Goal: Information Seeking & Learning: Learn about a topic

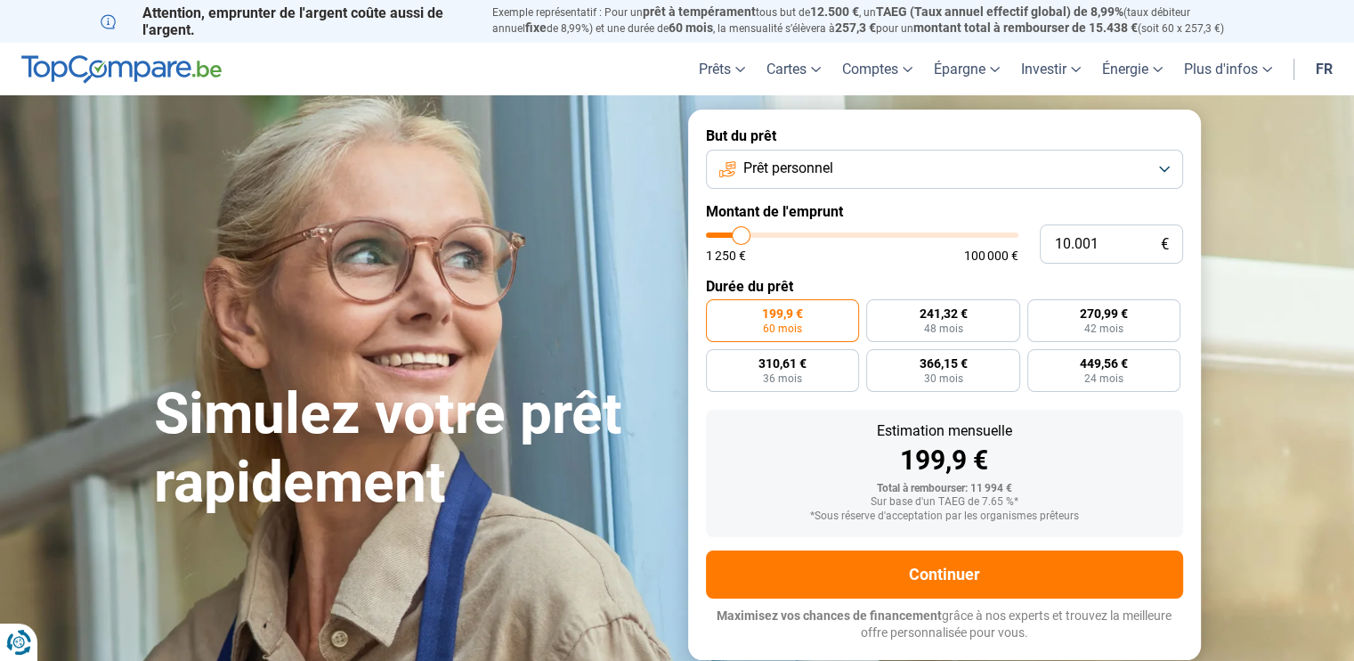
type input "10.250"
type input "10250"
type input "14.250"
type input "14250"
type input "18.750"
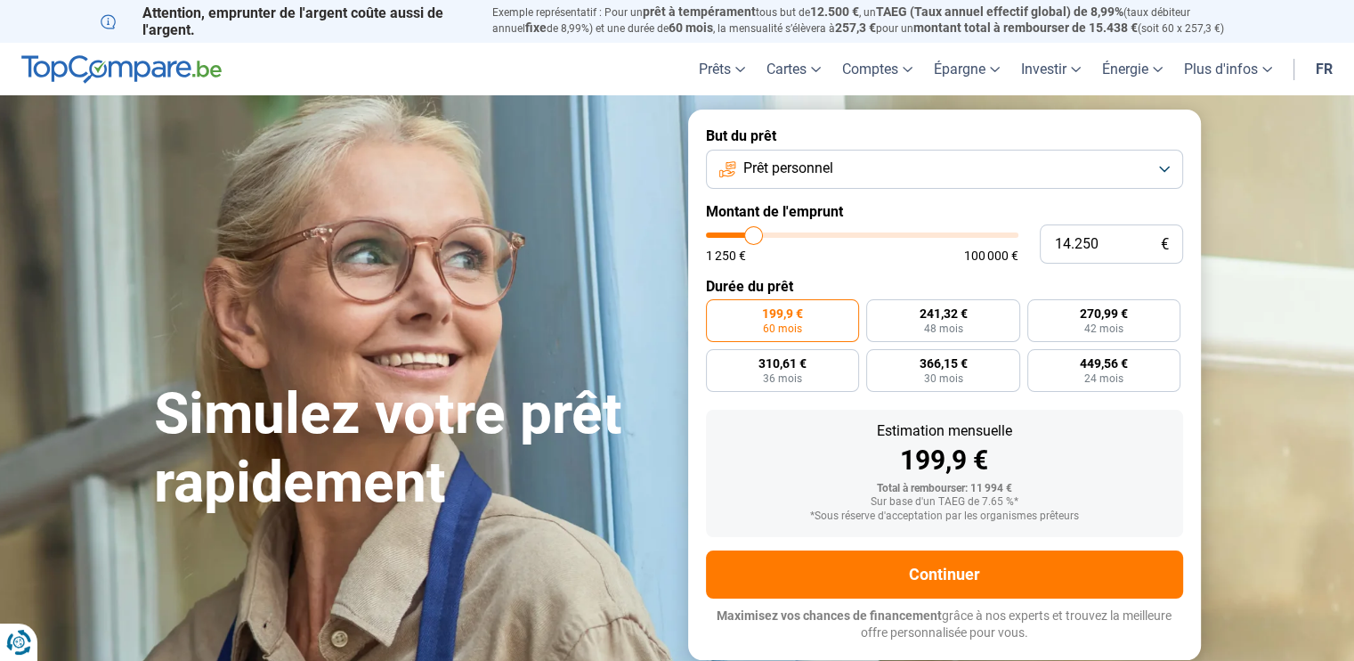
type input "18750"
type input "25.000"
type input "25000"
type input "32.500"
type input "32500"
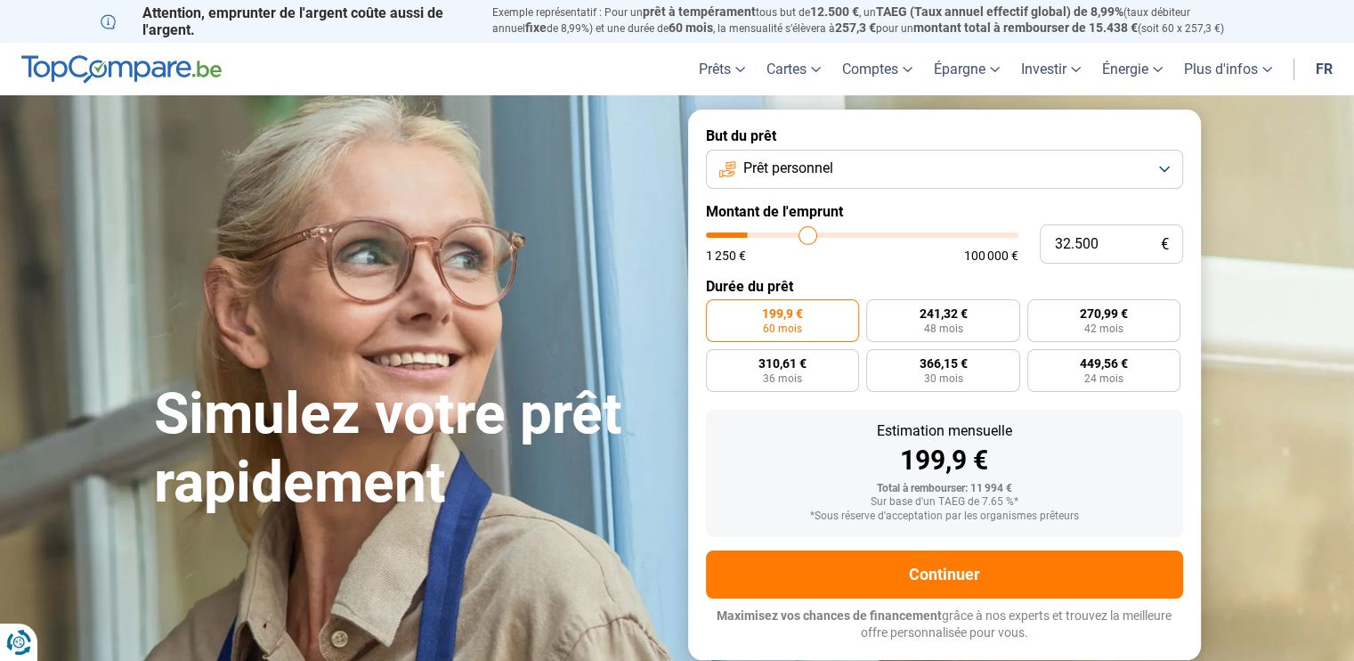
type input "36.250"
type input "36250"
type input "38.500"
type input "38500"
type input "40.000"
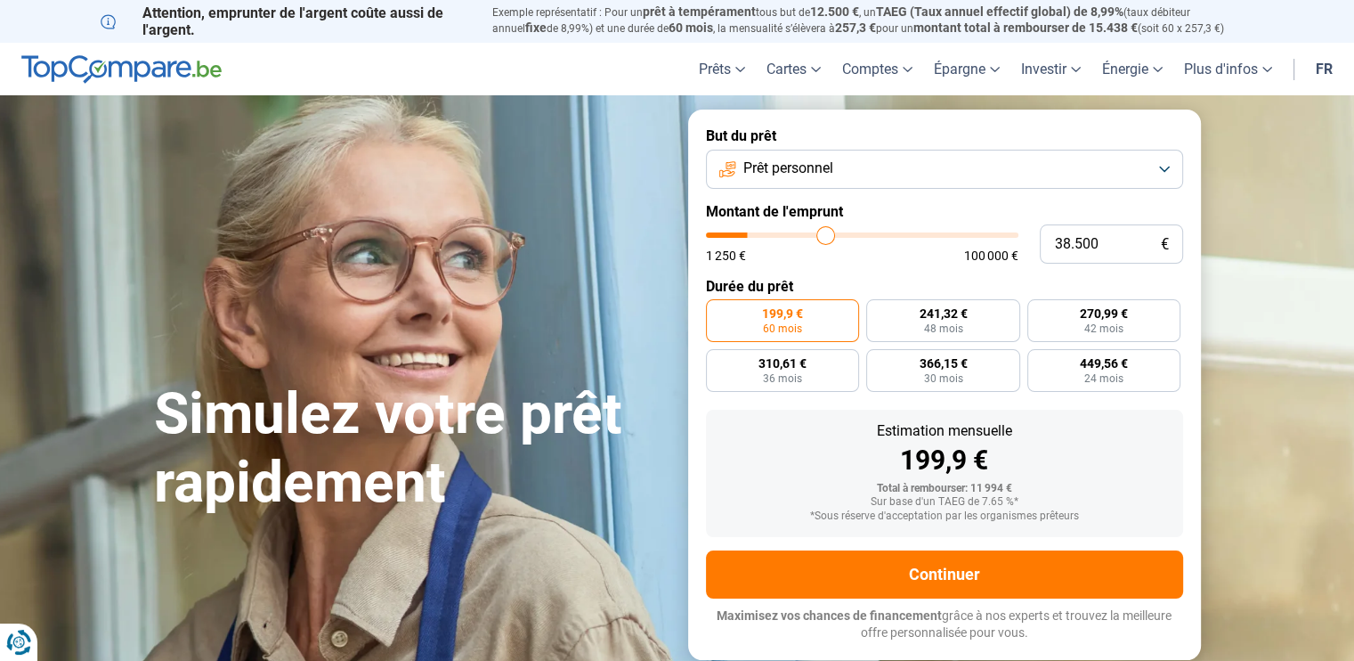
type input "40000"
type input "42.000"
type input "42000"
type input "43.000"
type input "43000"
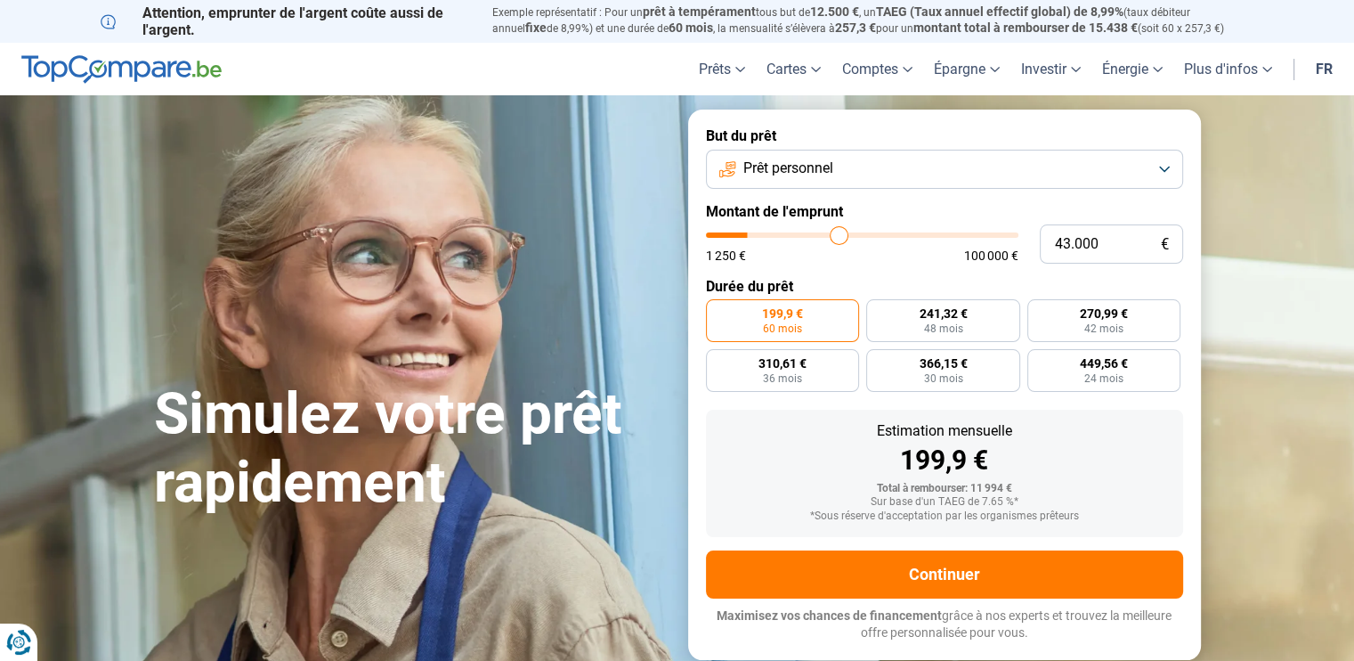
type input "44.250"
type input "44250"
type input "46.250"
type input "46250"
type input "48.000"
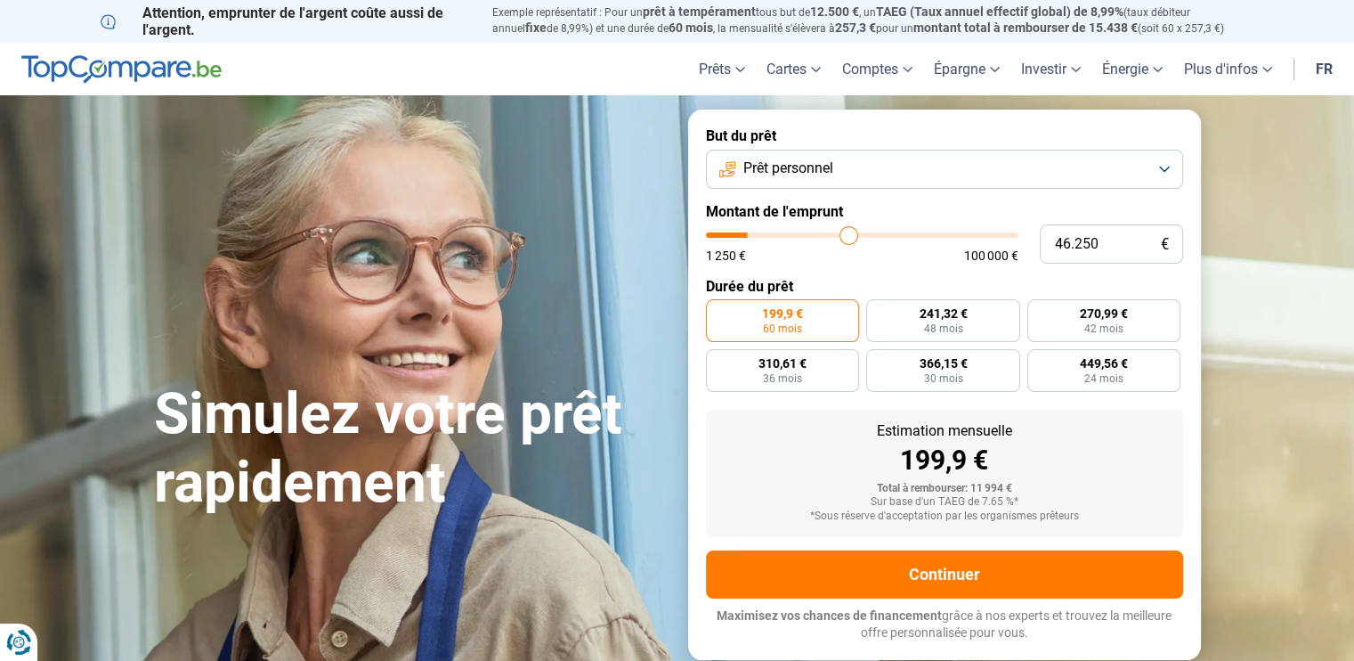
type input "48000"
type input "49.250"
type input "49250"
type input "50.750"
type input "50750"
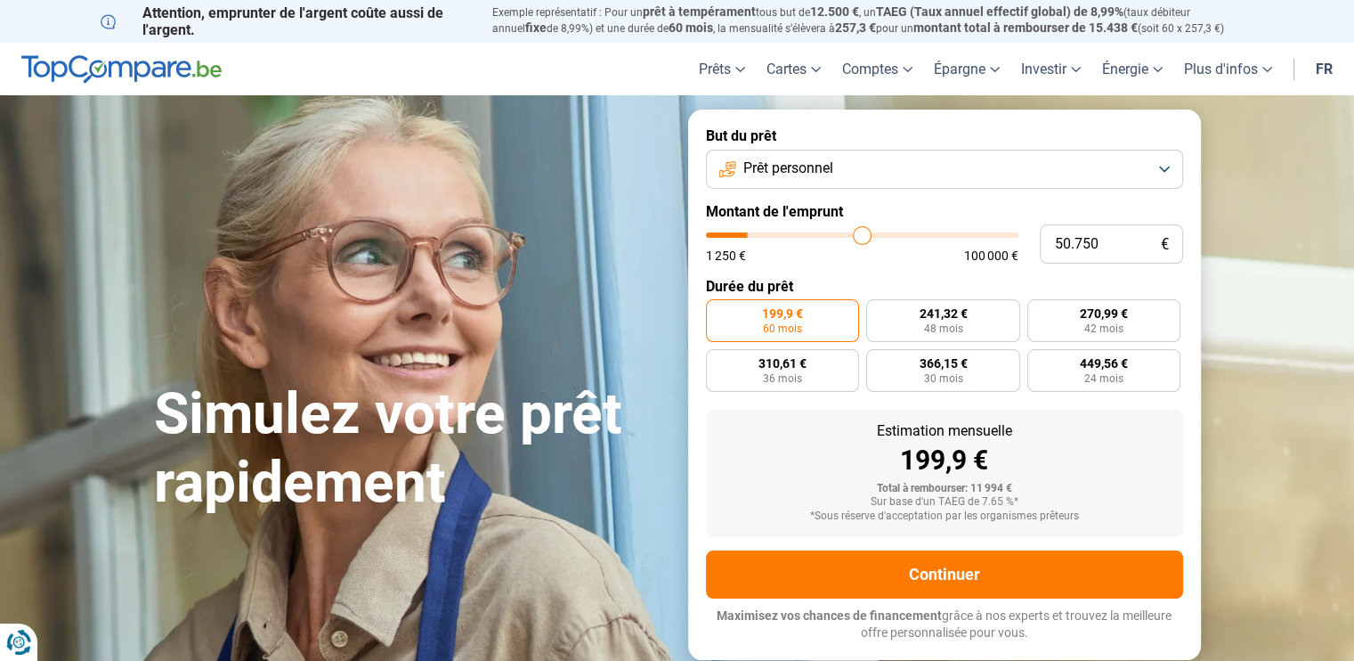
type input "51.250"
type input "51250"
type input "52.000"
type input "52000"
type input "52.750"
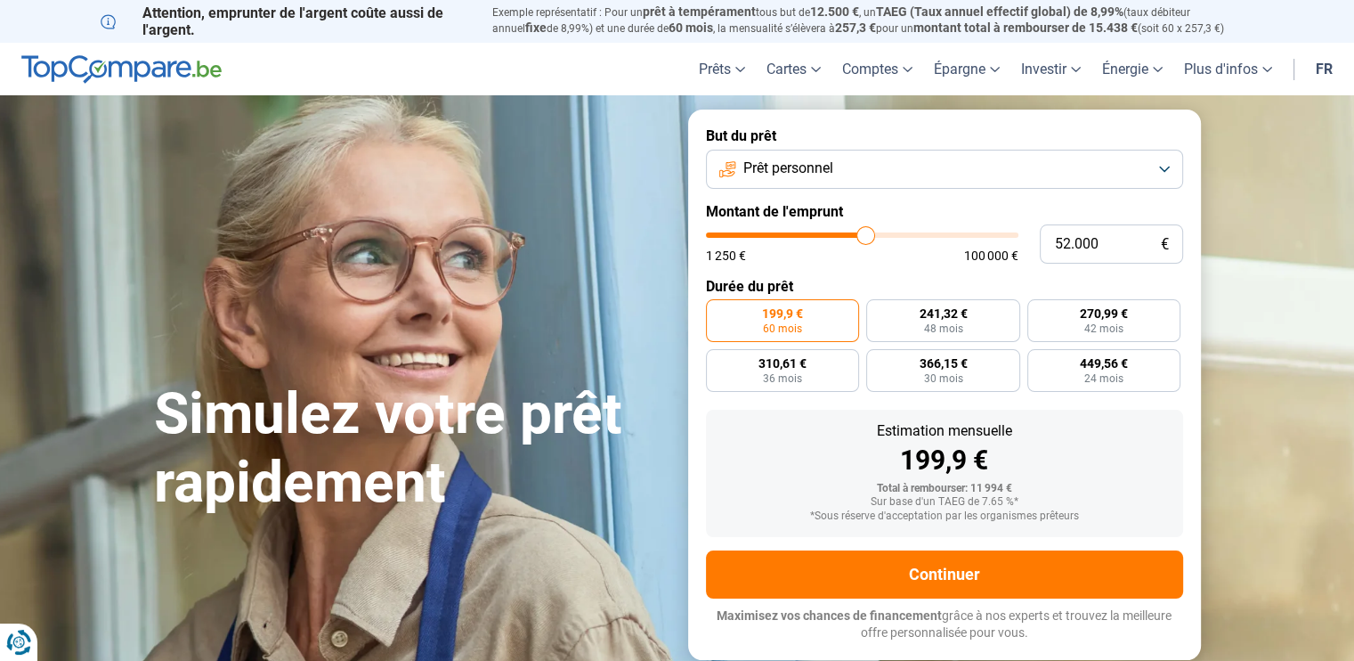
type input "52750"
type input "54.000"
type input "54000"
type input "54.750"
type input "54750"
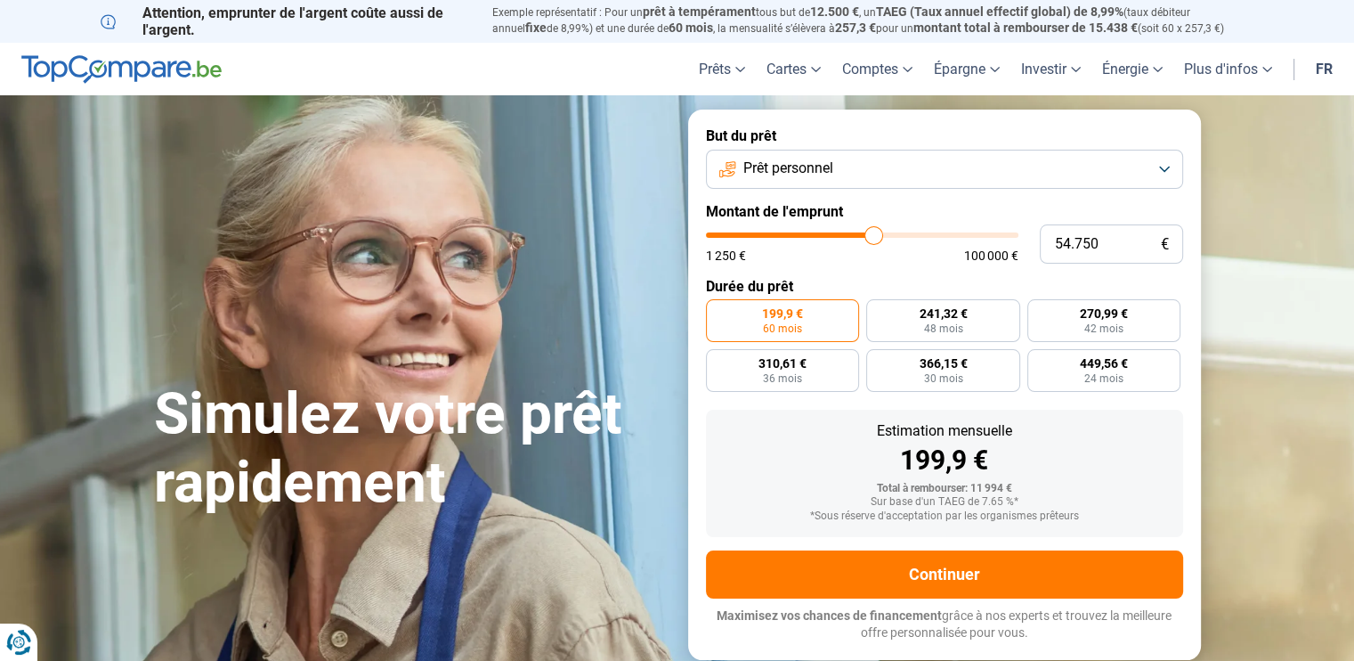
type input "56.250"
type input "56250"
type input "57.000"
type input "57000"
type input "57.750"
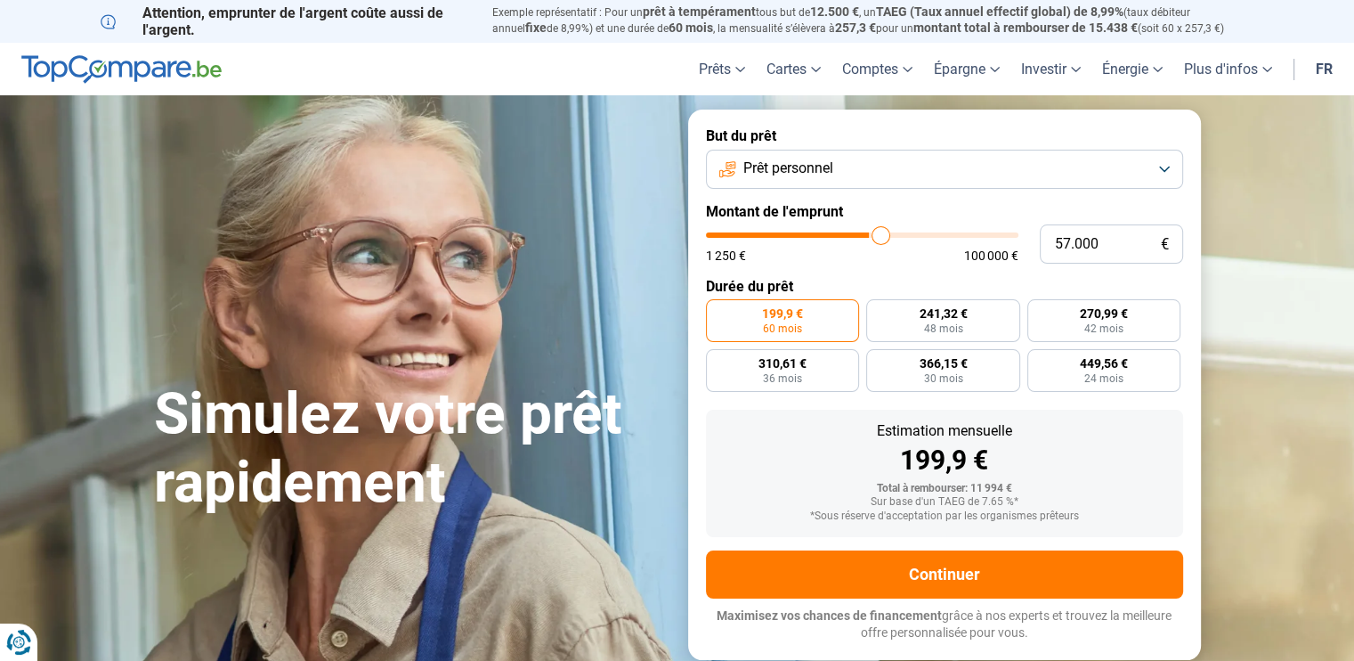
type input "57750"
type input "59.750"
type input "59750"
type input "61.500"
type input "61500"
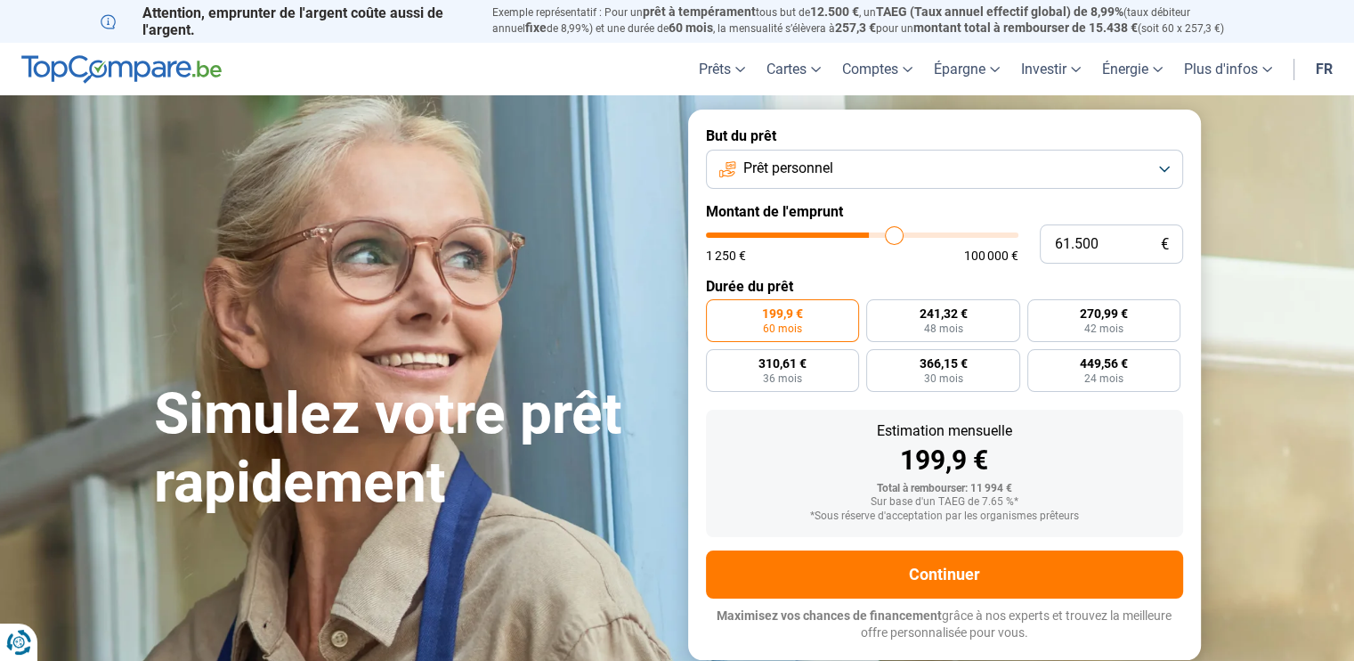
type input "63.000"
type input "63000"
type input "64.750"
type input "64750"
type input "65.250"
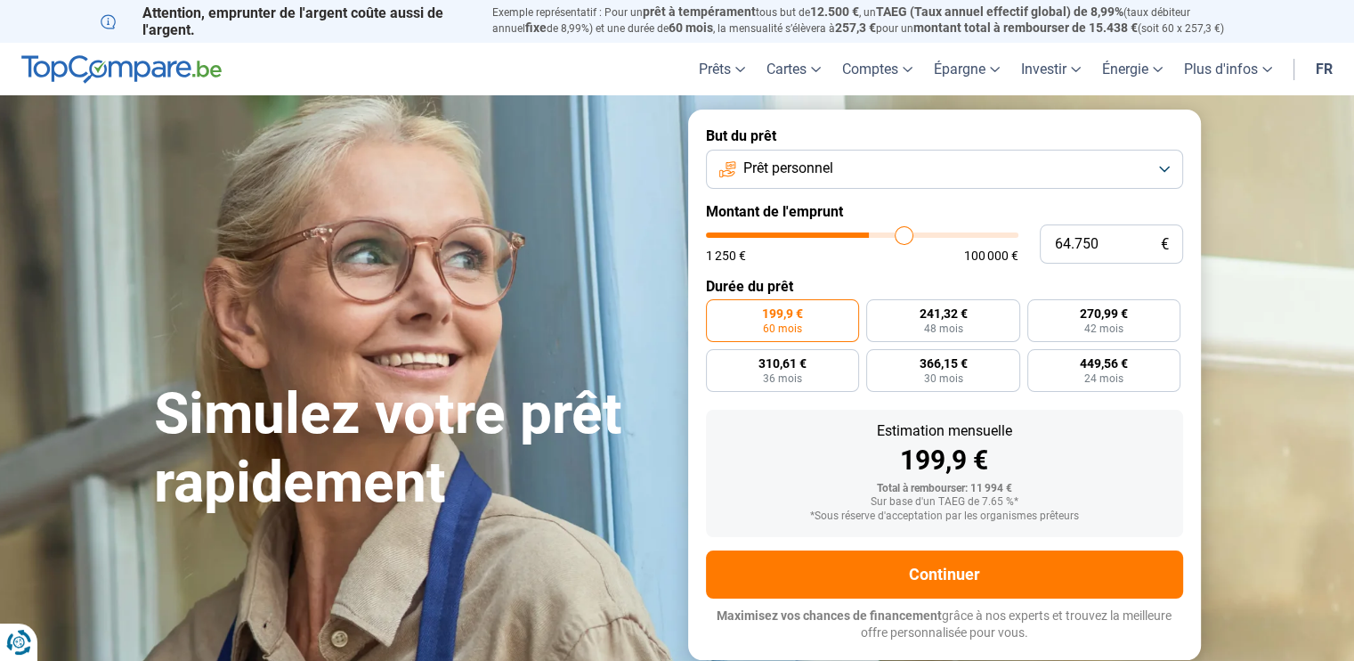
type input "65250"
type input "65.750"
type input "65750"
type input "66.250"
type input "66250"
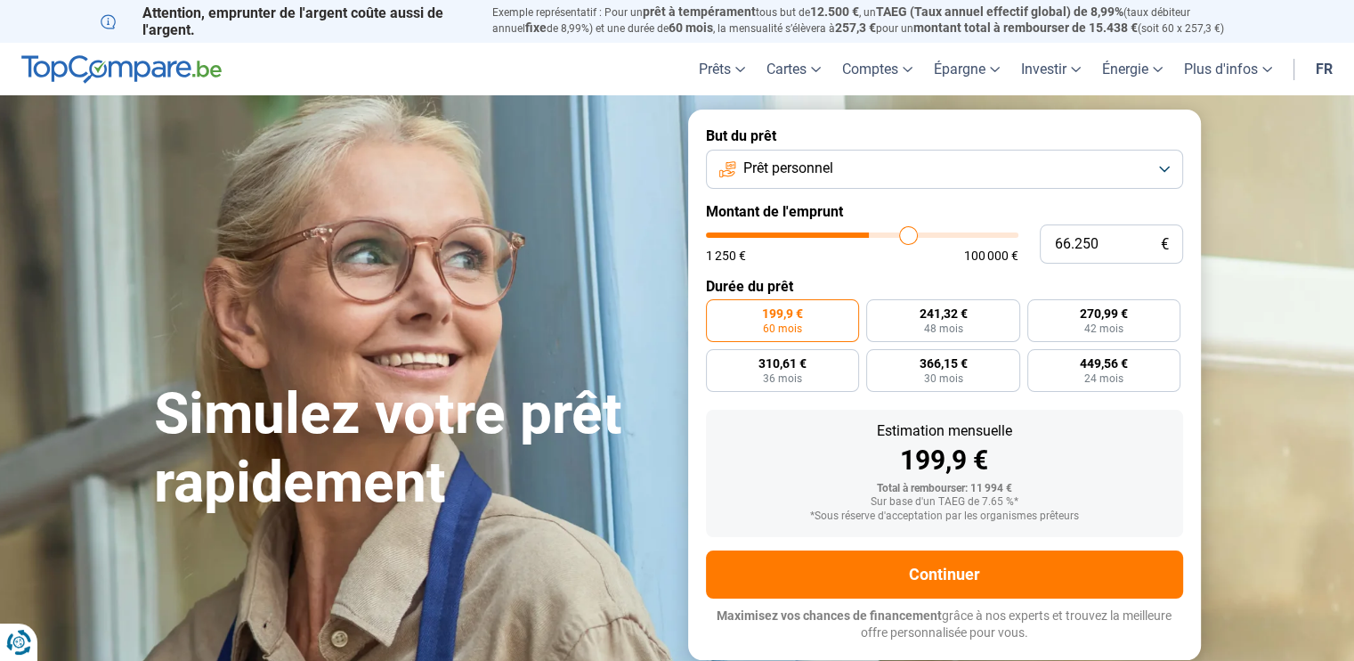
type input "66.500"
type input "66500"
type input "67.000"
type input "67000"
type input "67.250"
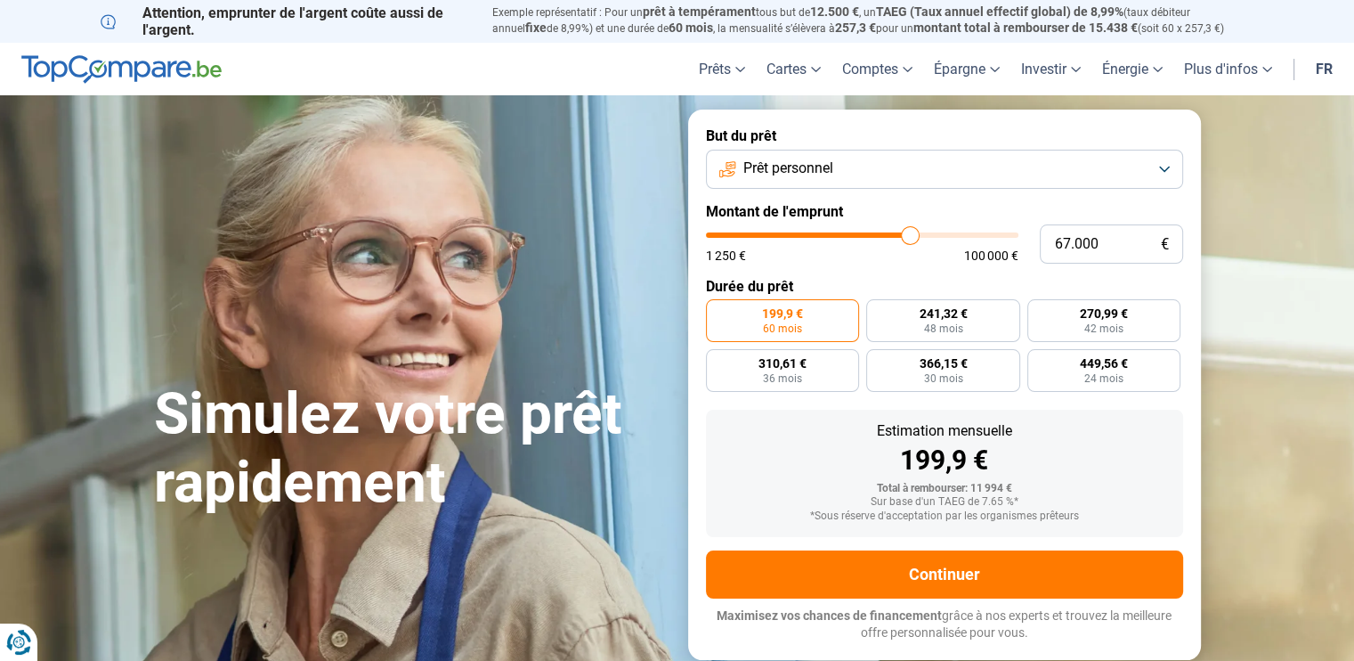
type input "67250"
type input "67.750"
type input "67750"
type input "68.750"
type input "68750"
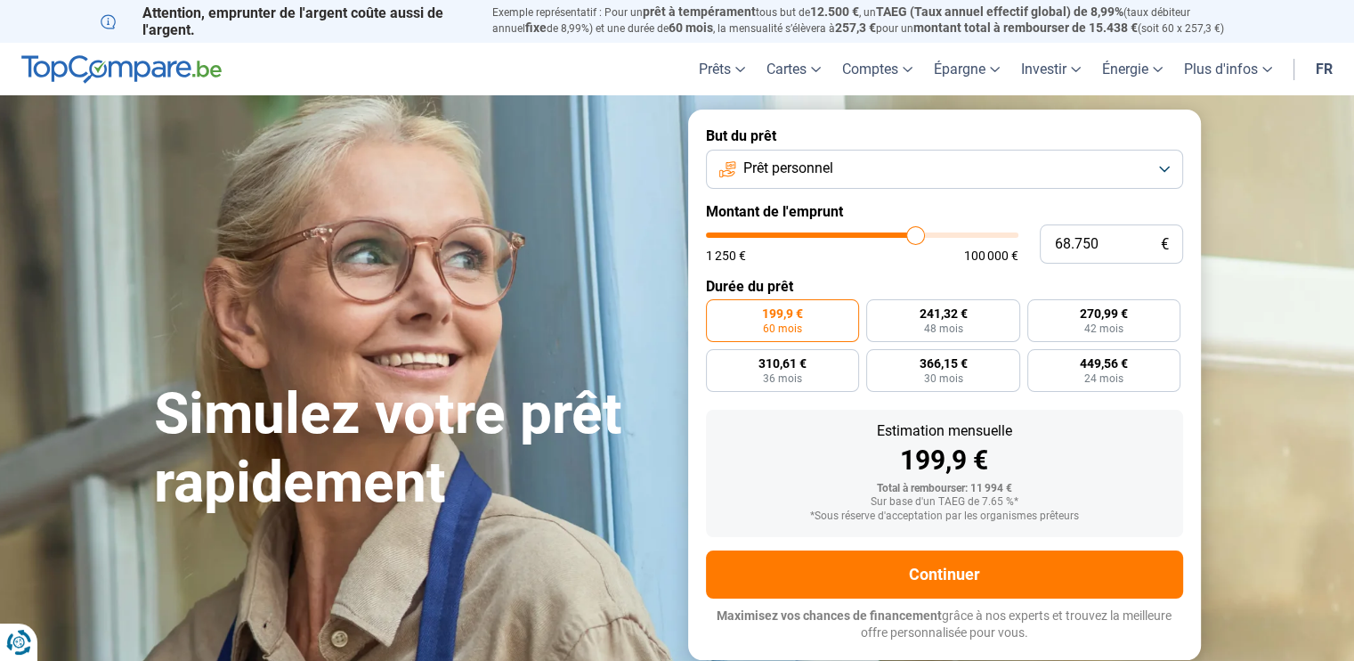
type input "71.000"
type input "71000"
type input "72.500"
type input "72500"
type input "73.750"
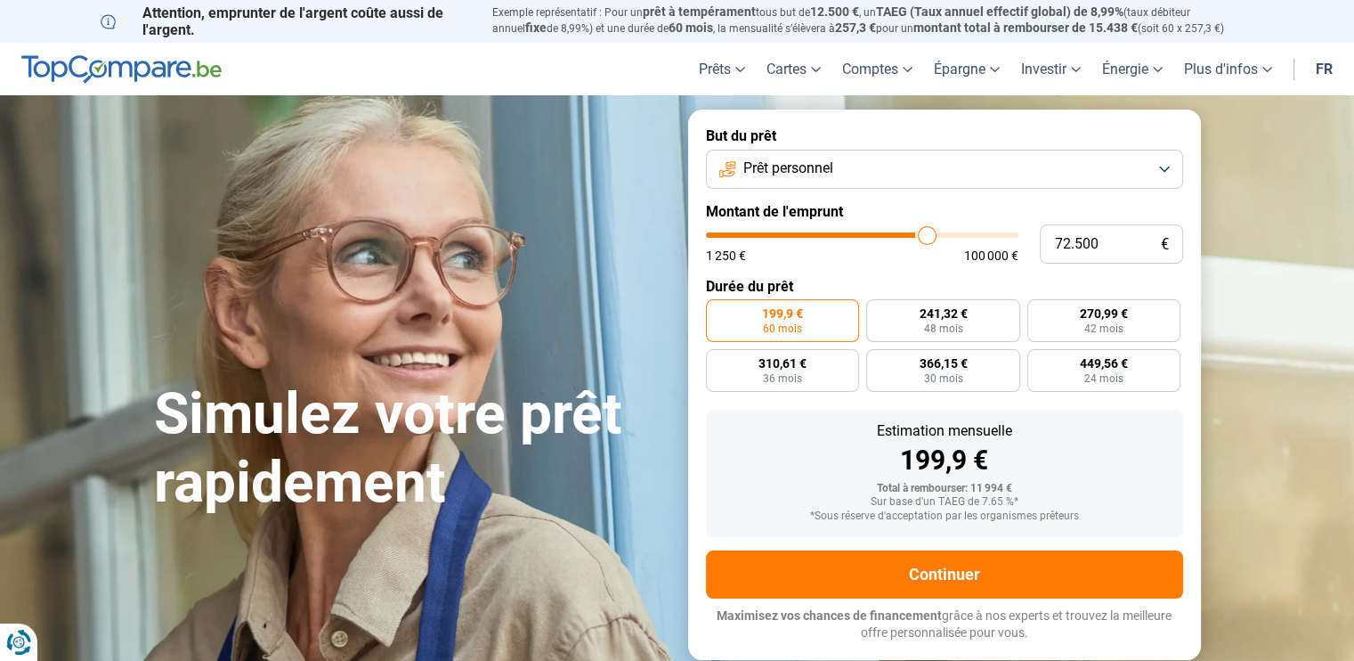
type input "73750"
type input "74.000"
type input "74000"
type input "74.250"
type input "74250"
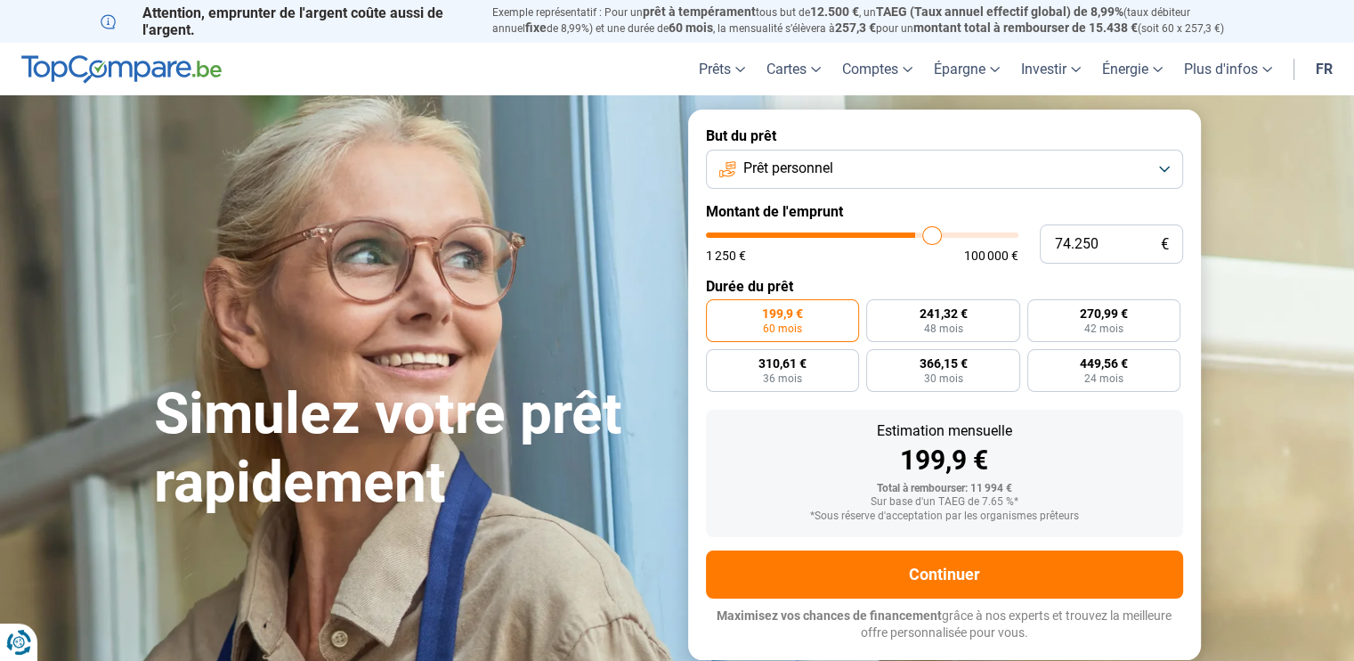
type input "74.500"
type input "74500"
type input "74.750"
type input "74750"
type input "75.000"
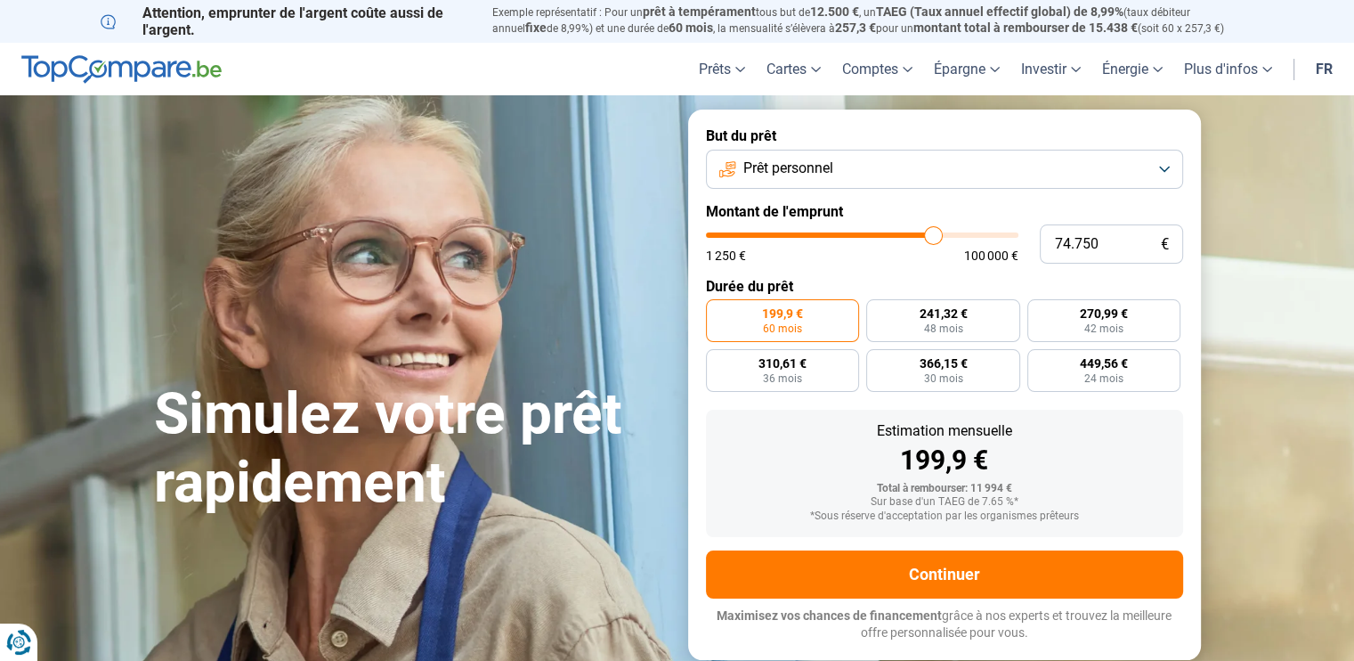
type input "75000"
type input "75.250"
type input "75250"
type input "74.750"
type input "74750"
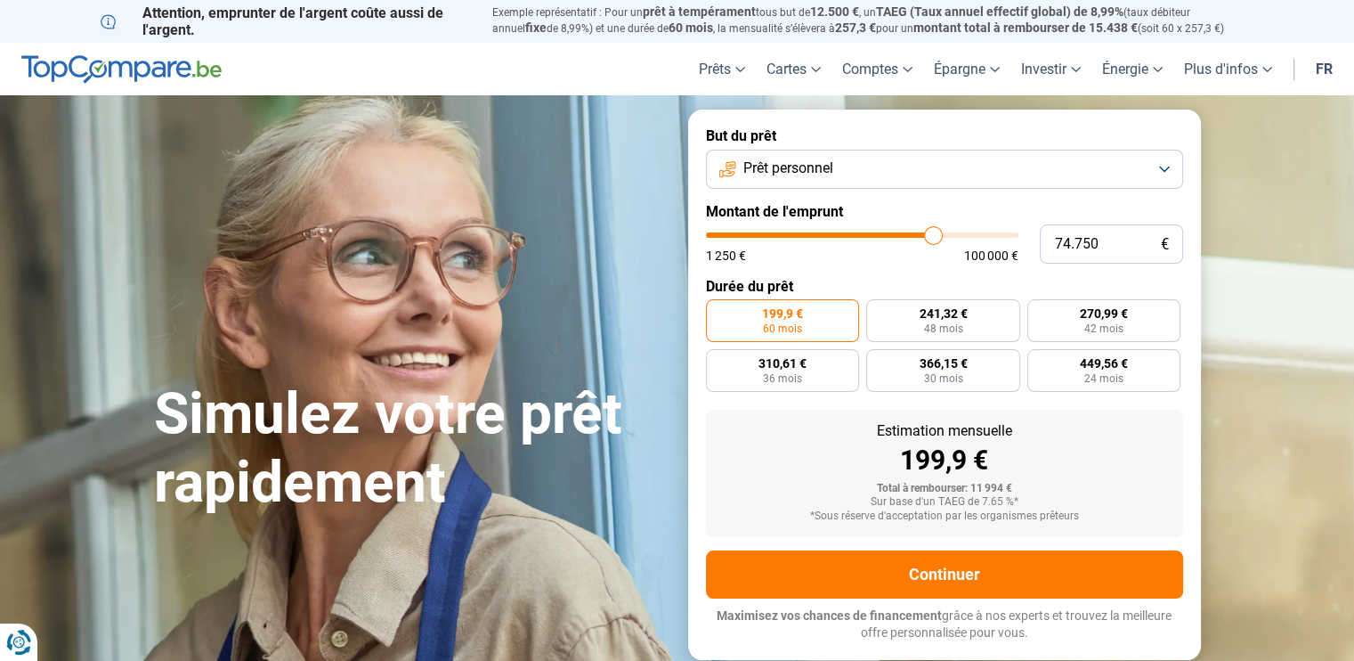
type input "74.500"
type input "74500"
type input "74.000"
type input "74000"
type input "73.750"
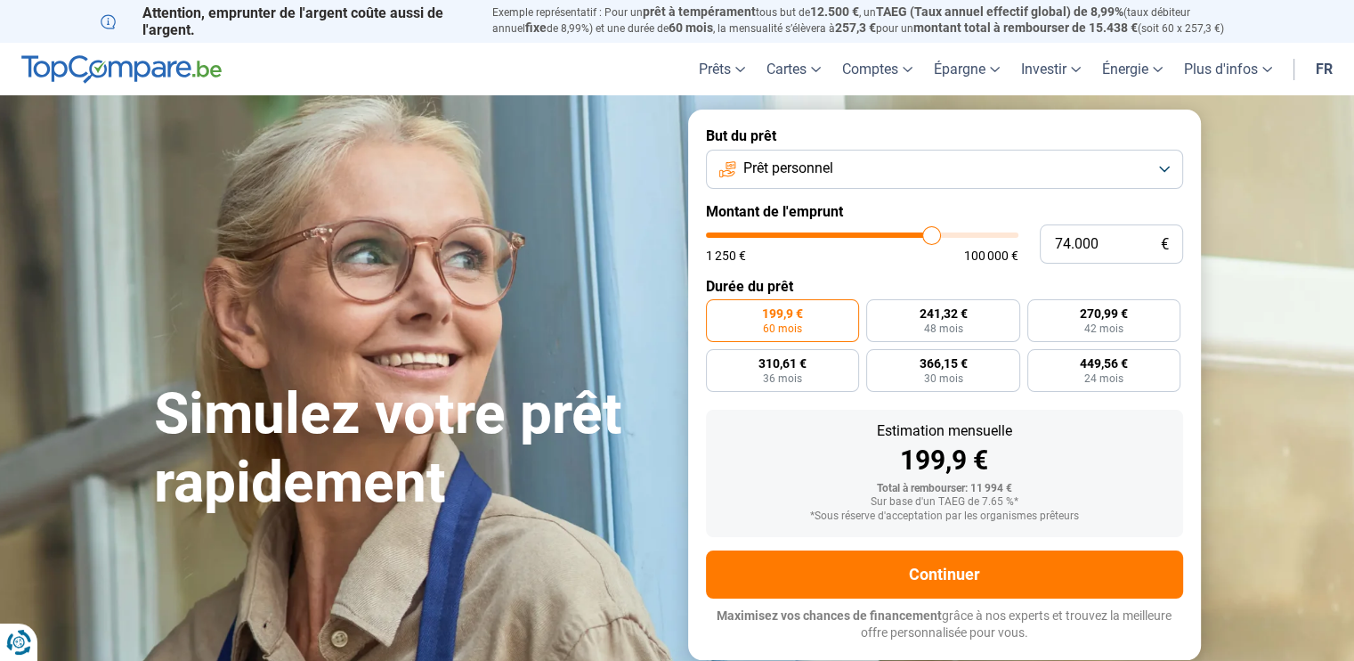
type input "73750"
type input "73.250"
type input "73250"
type input "72.750"
type input "72750"
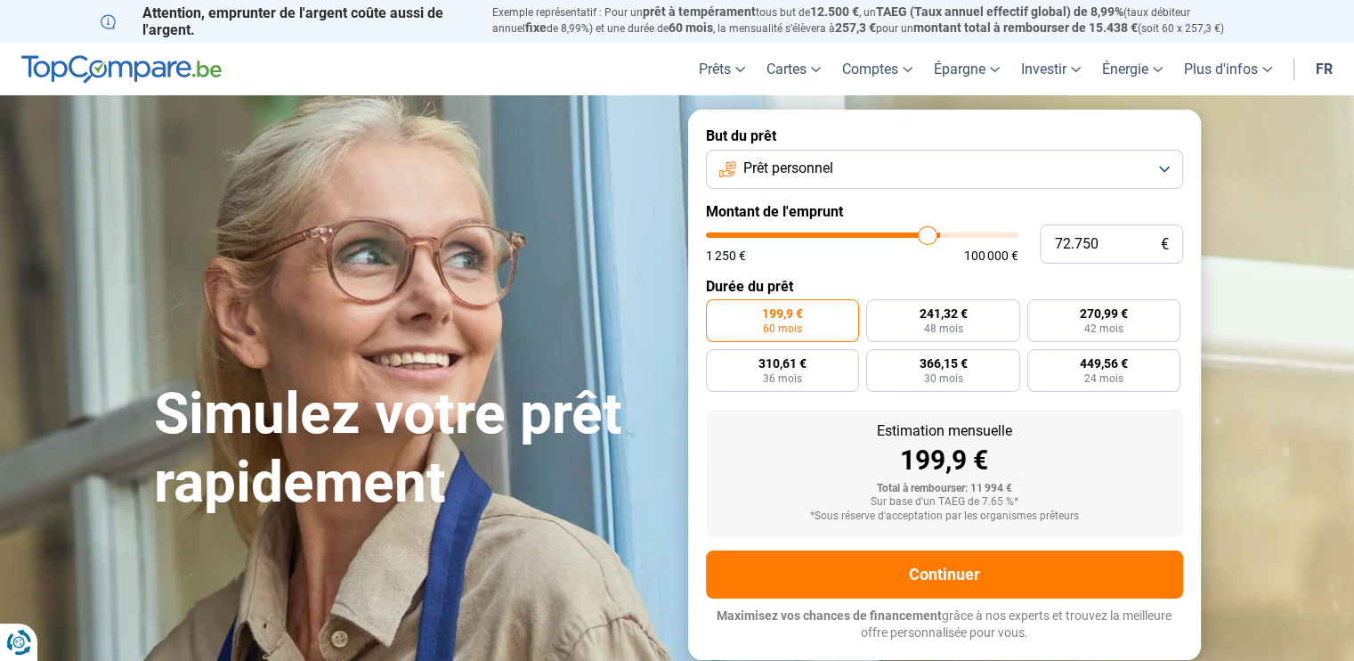
type input "72.500"
type input "72500"
type input "72.250"
type input "72250"
type input "72.000"
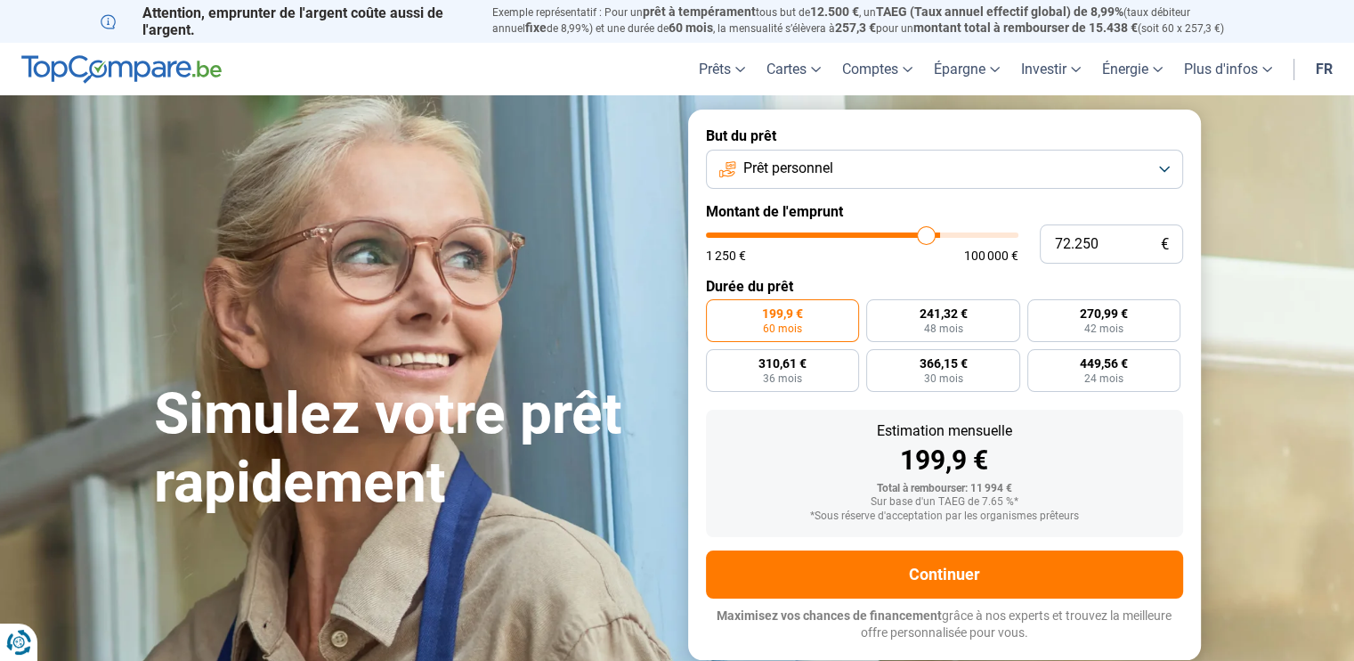
type input "72000"
type input "71.500"
type input "71500"
type input "71.250"
type input "71250"
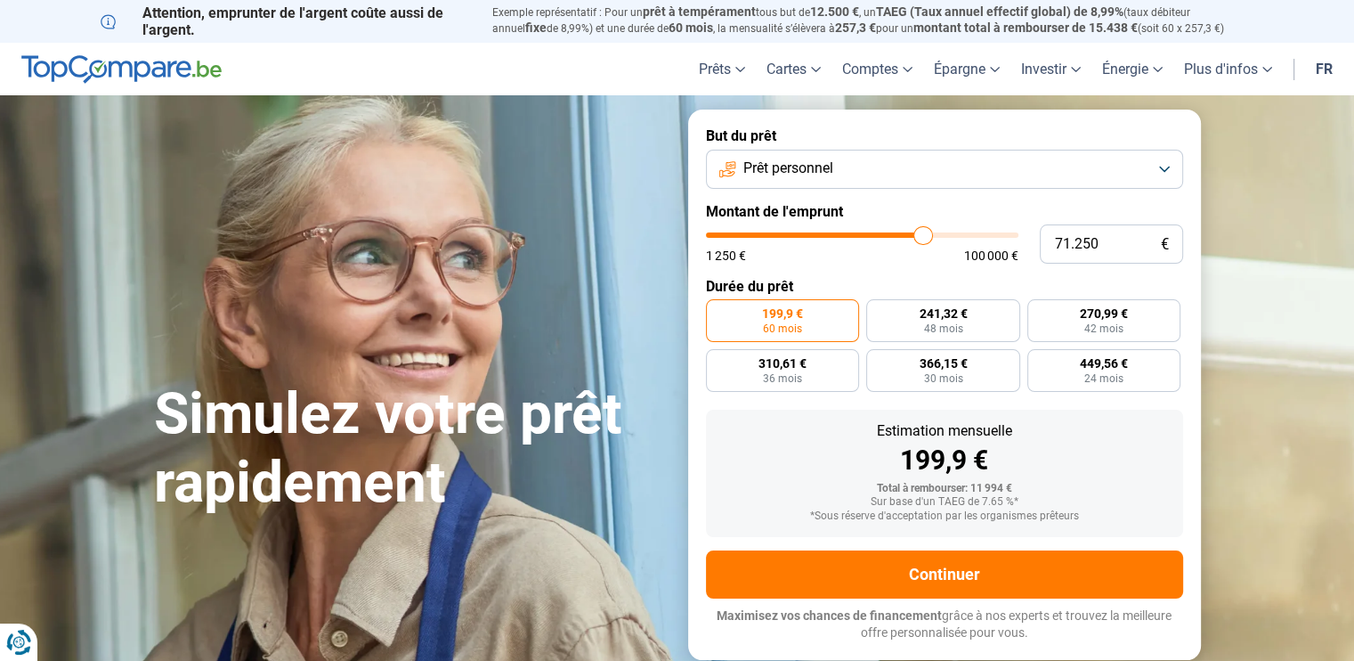
type input "69.500"
type input "69500"
type input "68.500"
type input "68500"
type input "67.500"
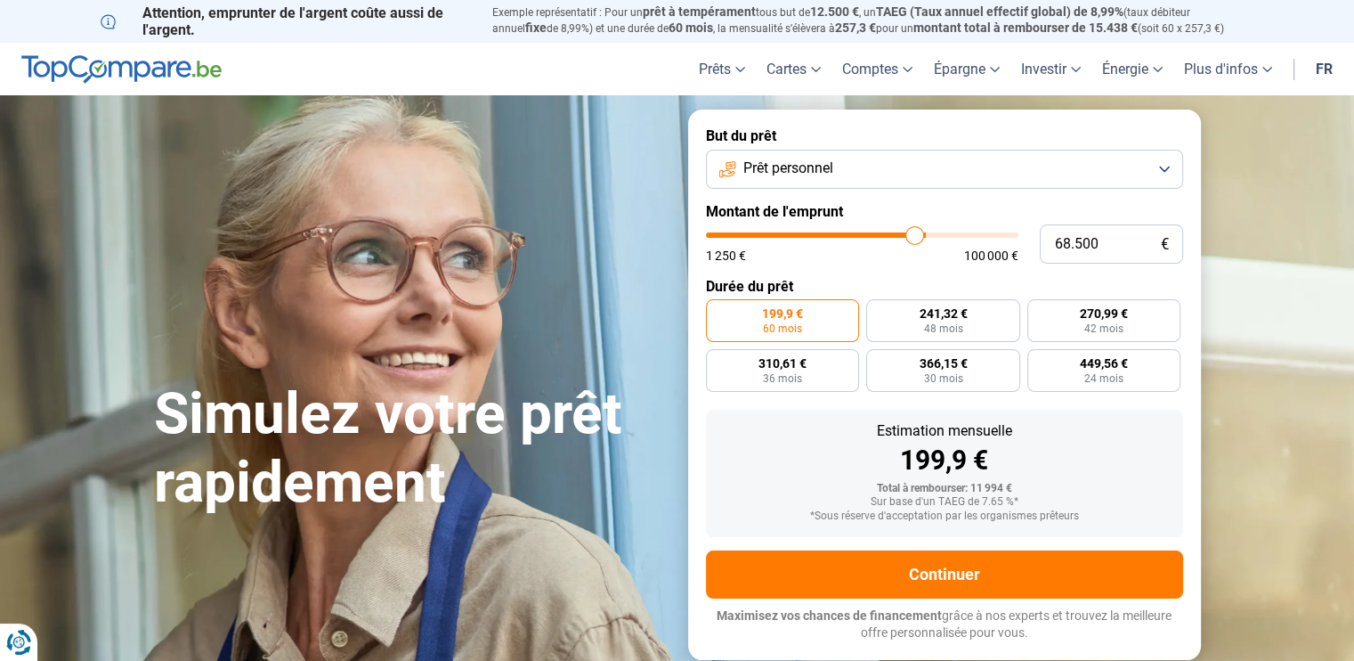
type input "67500"
type input "67.250"
type input "67250"
type input "67.000"
type input "67000"
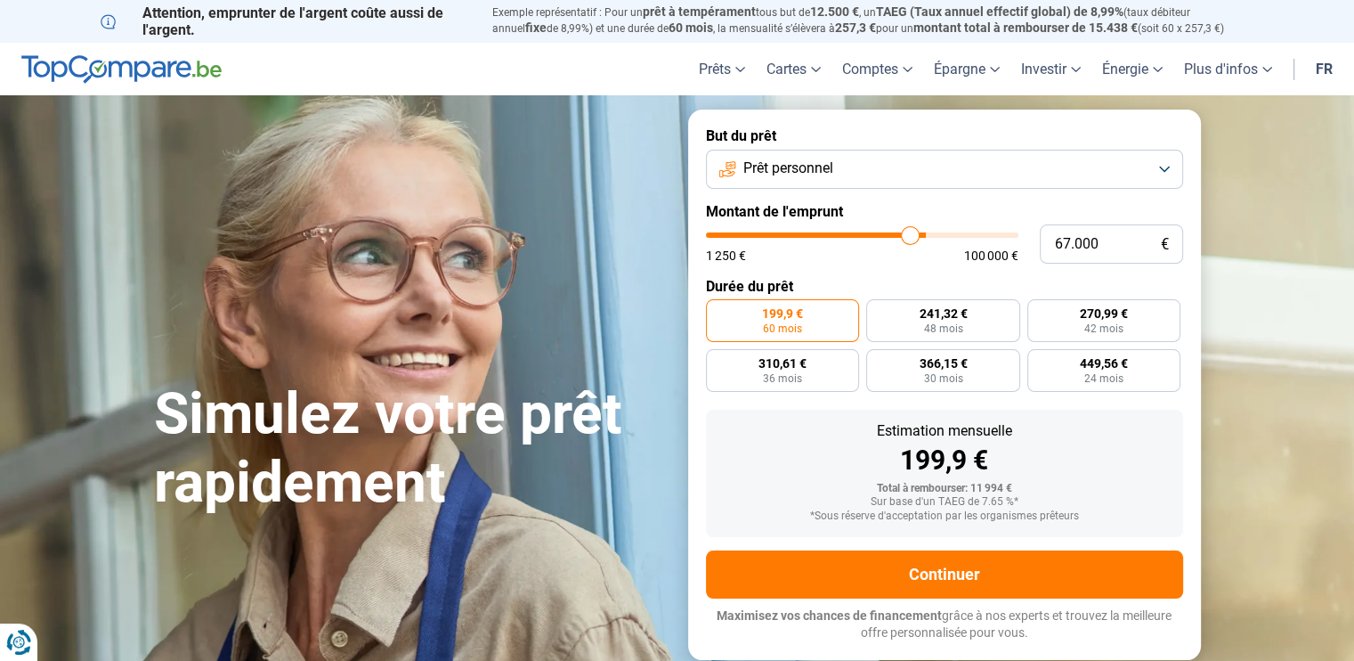
type input "66.750"
type input "66750"
type input "66.250"
type input "66250"
type input "66.000"
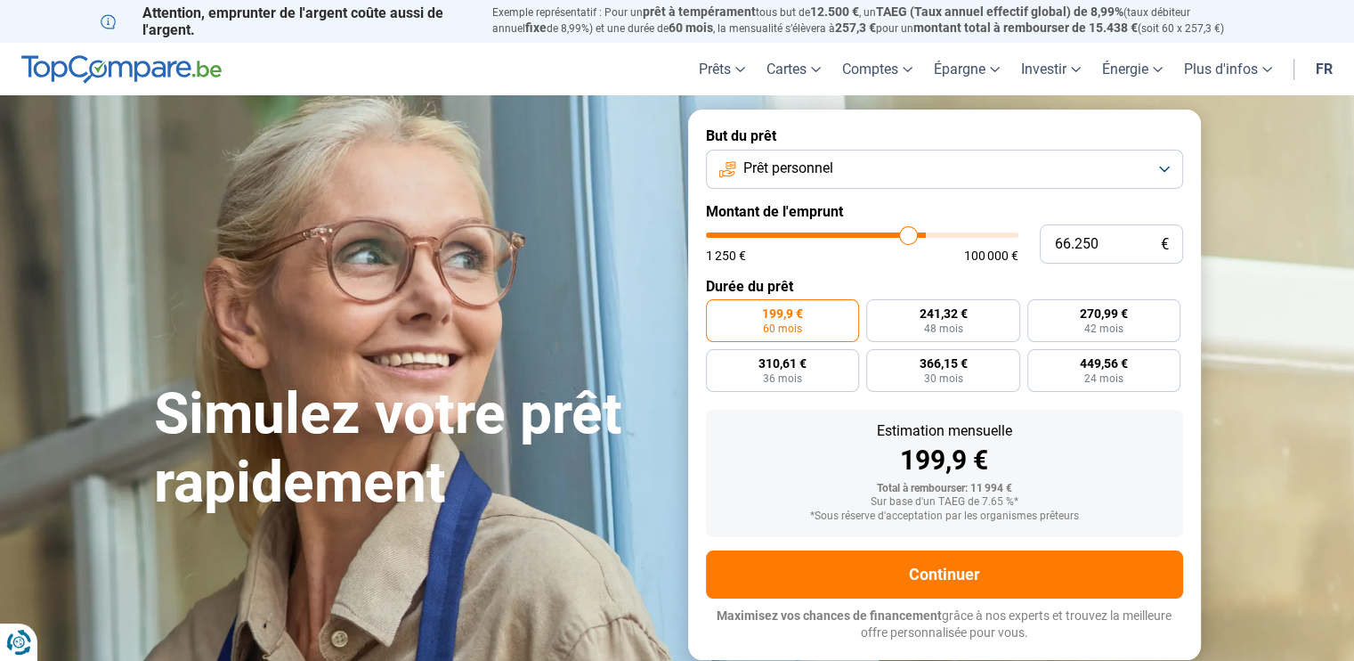
type input "66000"
type input "65.750"
type input "65750"
type input "65.500"
type input "65500"
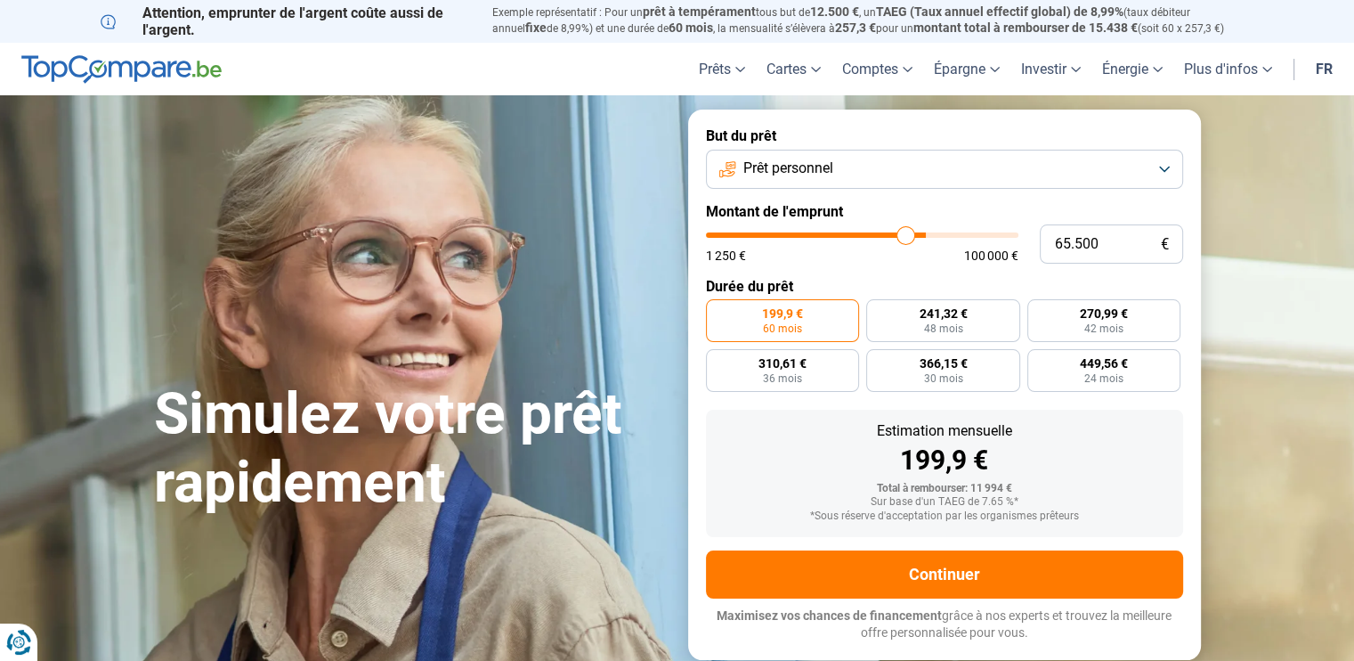
type input "65.250"
type input "65250"
type input "65.000"
type input "65000"
type input "64.750"
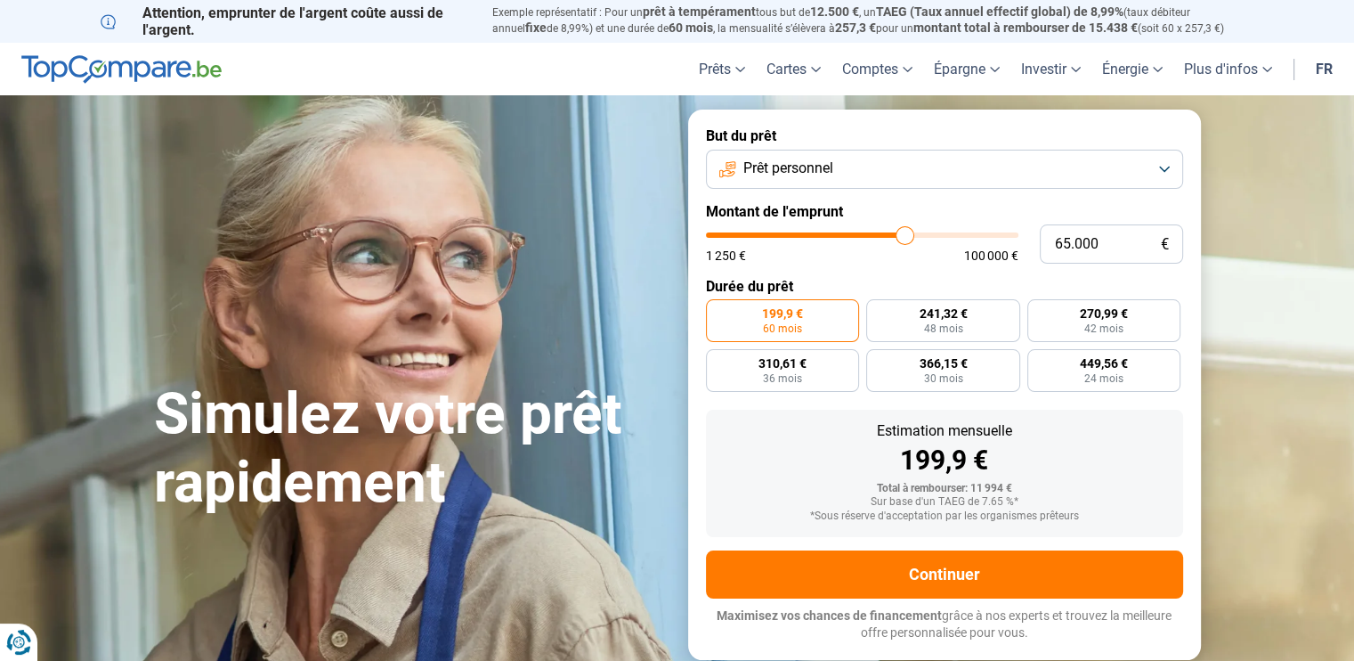
type input "64750"
type input "64.500"
type input "64500"
type input "64.250"
type input "64250"
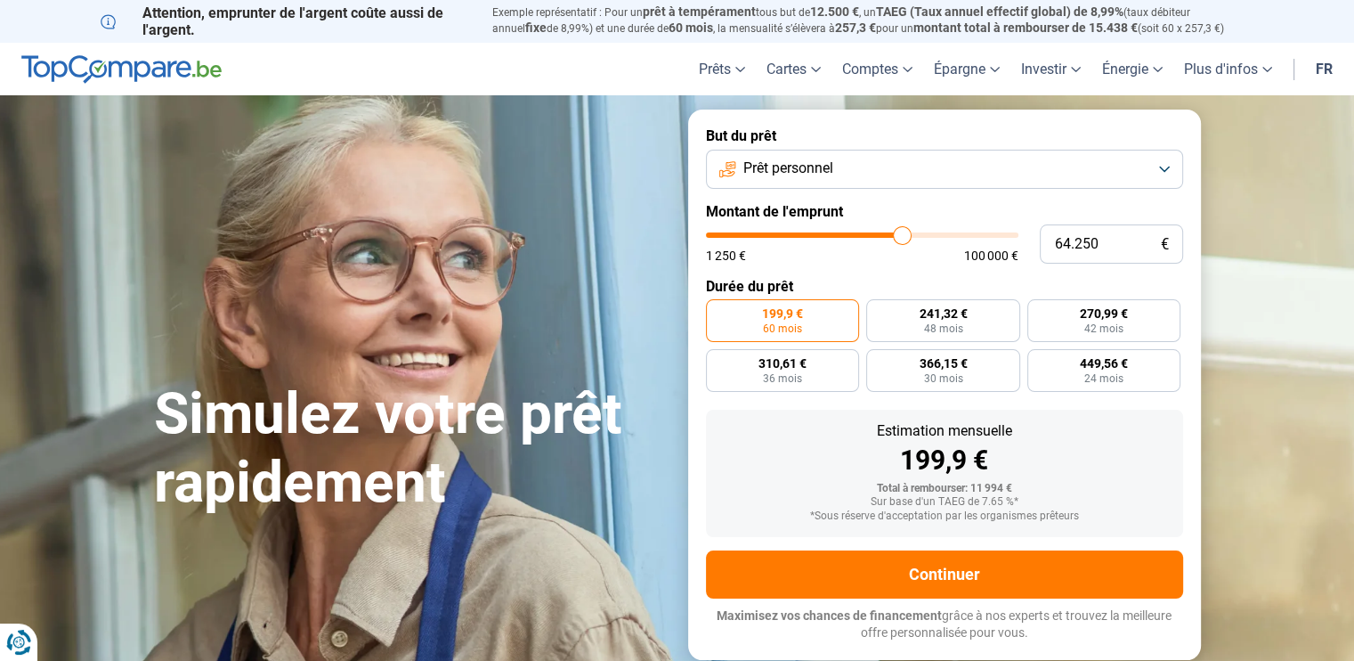
type input "63.750"
type input "63750"
type input "63.500"
type input "63500"
type input "63.250"
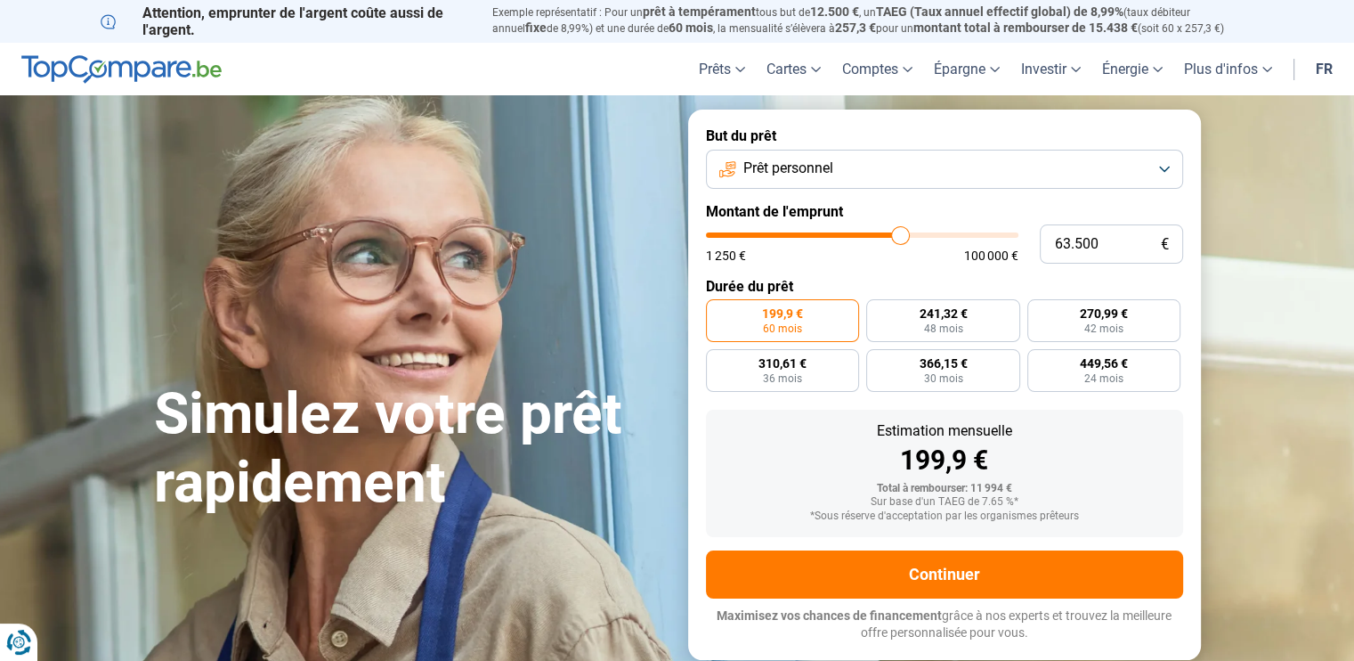
type input "63250"
type input "63.000"
type input "63000"
type input "62.750"
type input "62750"
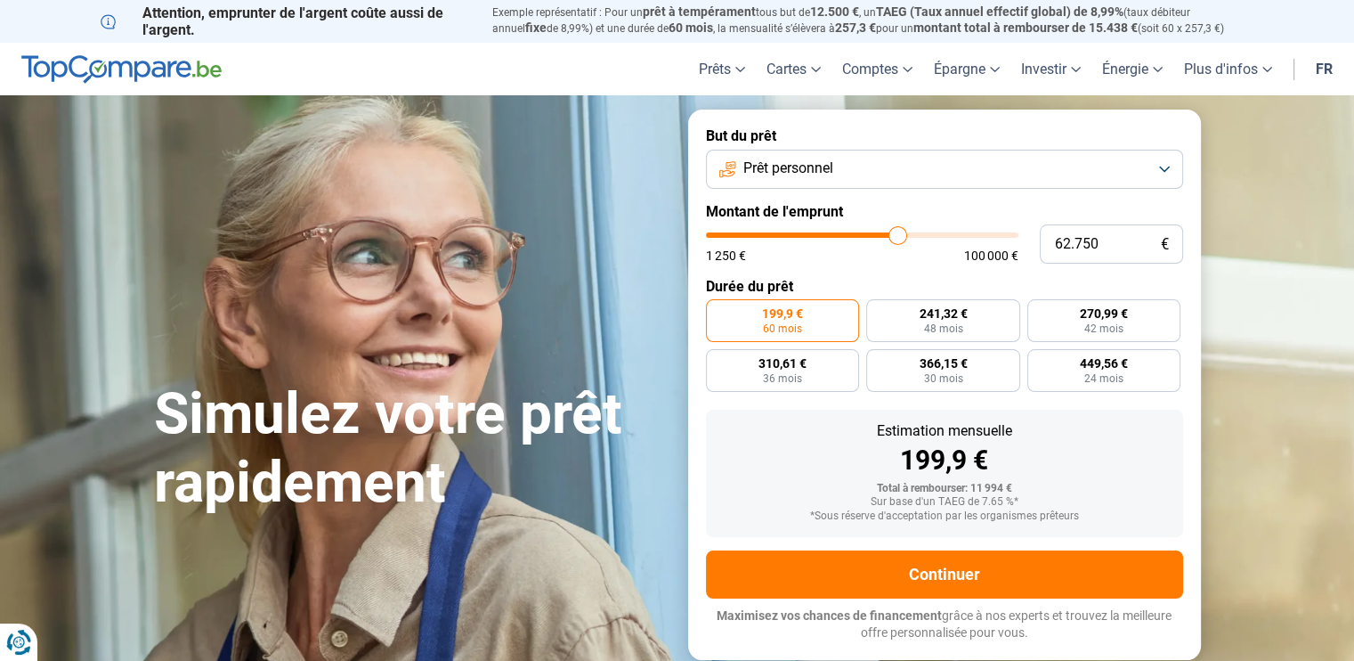
type input "62.500"
type input "62500"
type input "62.250"
type input "62250"
type input "62.000"
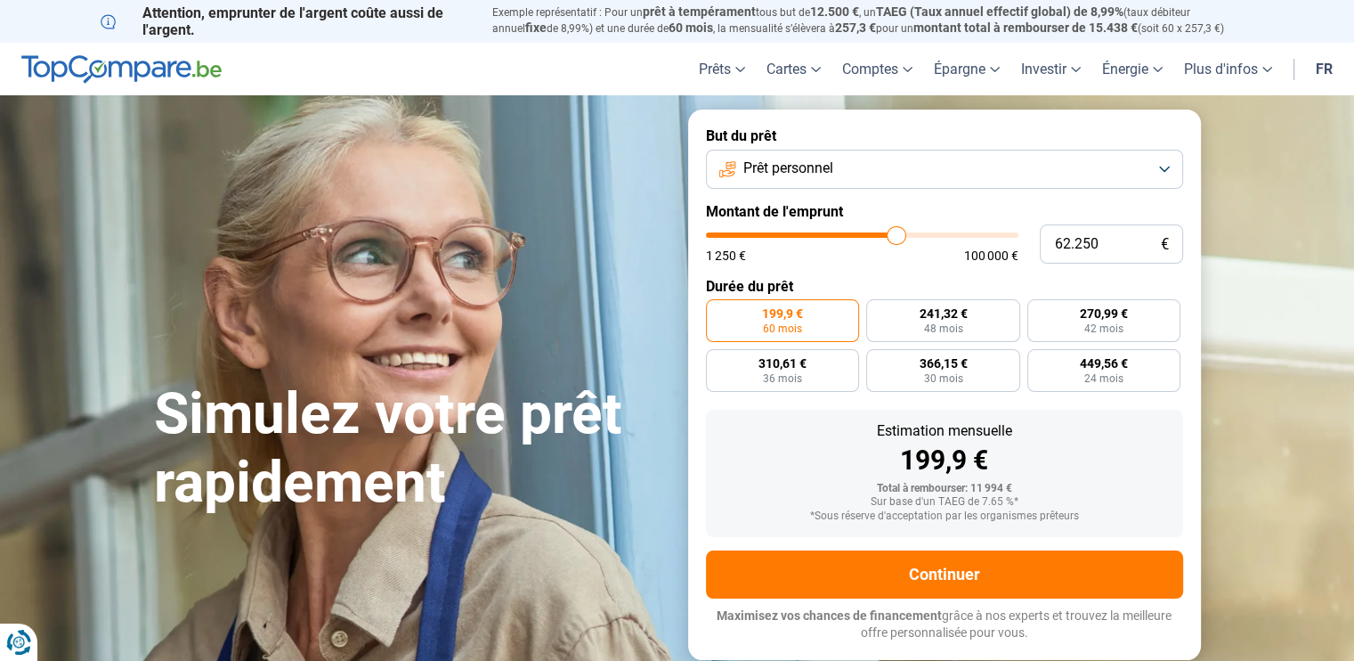
type input "62000"
type input "61.750"
type input "61750"
type input "61.500"
type input "61500"
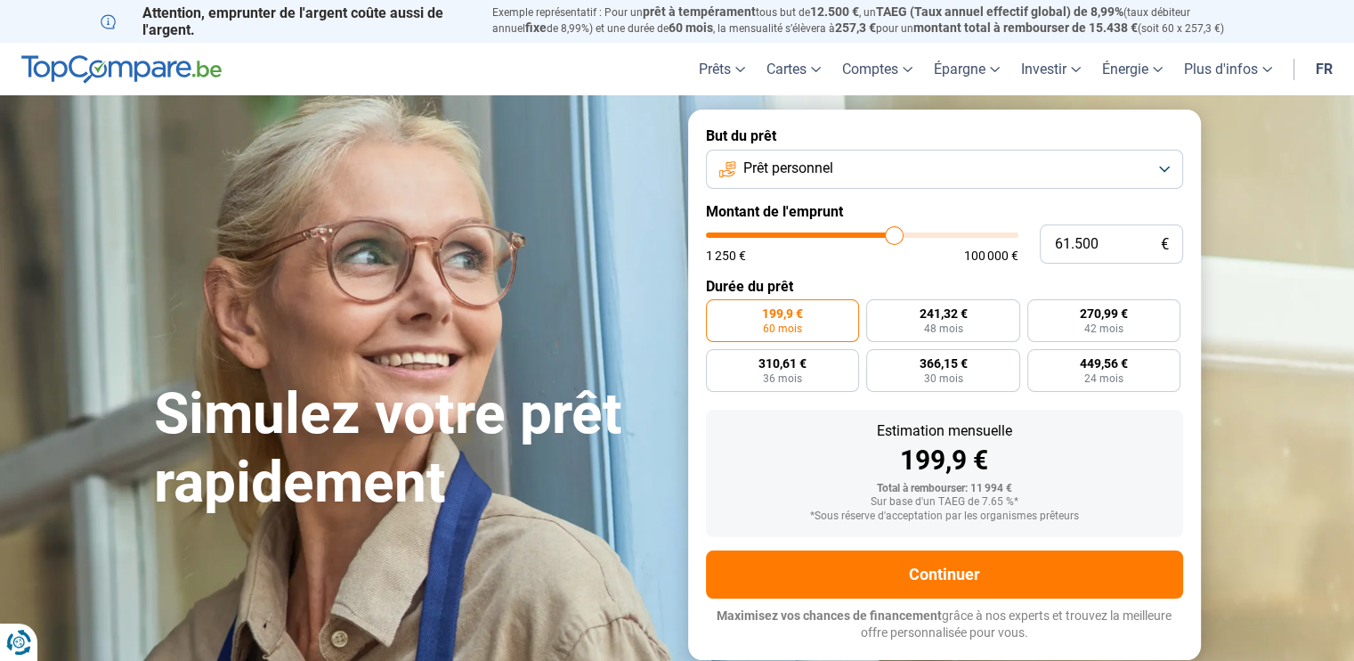
type input "61.000"
type input "61000"
type input "60.750"
type input "60750"
type input "60.500"
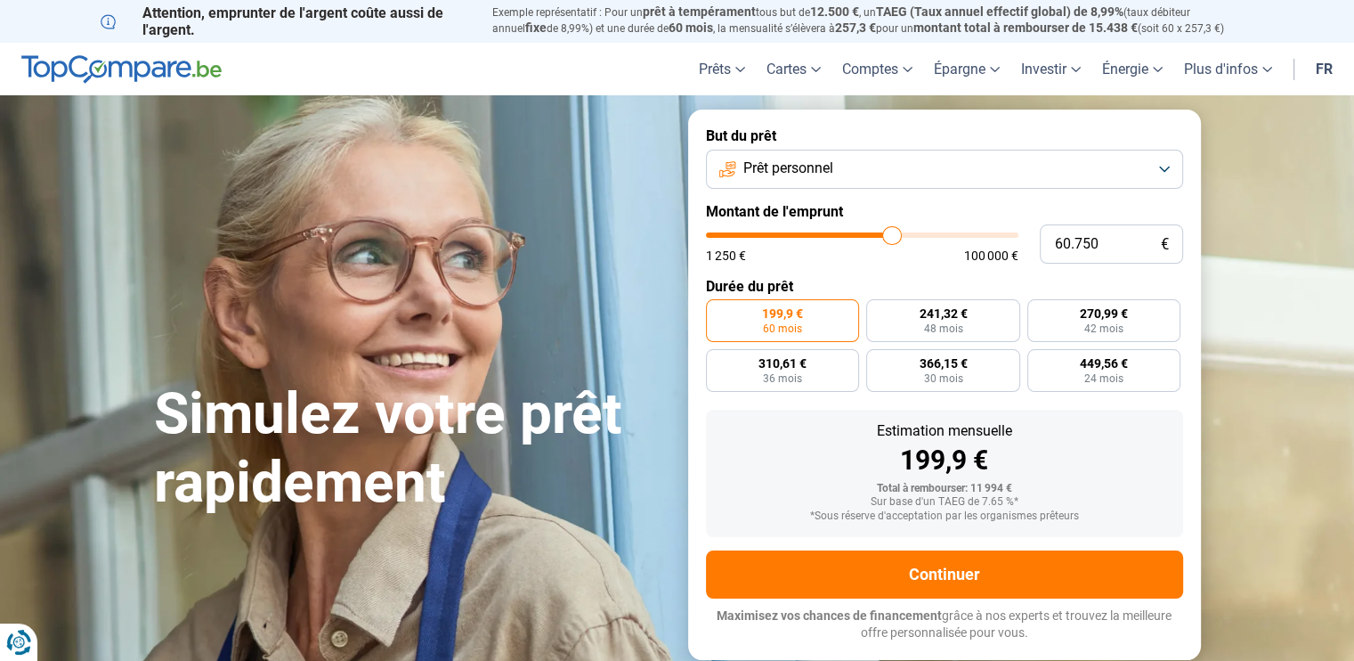
type input "60500"
type input "60.250"
drag, startPoint x: 738, startPoint y: 238, endPoint x: 890, endPoint y: 235, distance: 152.3
type input "60250"
click at [890, 235] on input "range" at bounding box center [862, 234] width 313 height 5
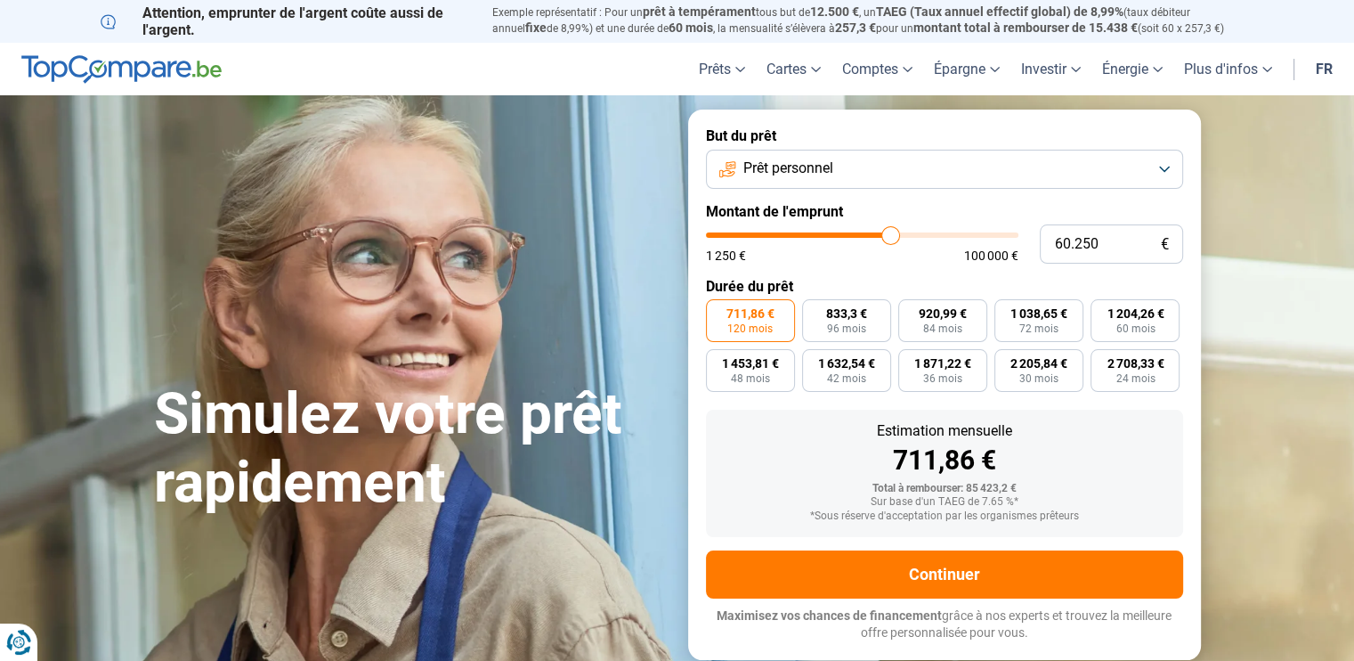
type input "60.000"
type input "60000"
type input "59.500"
type input "59500"
type input "59.250"
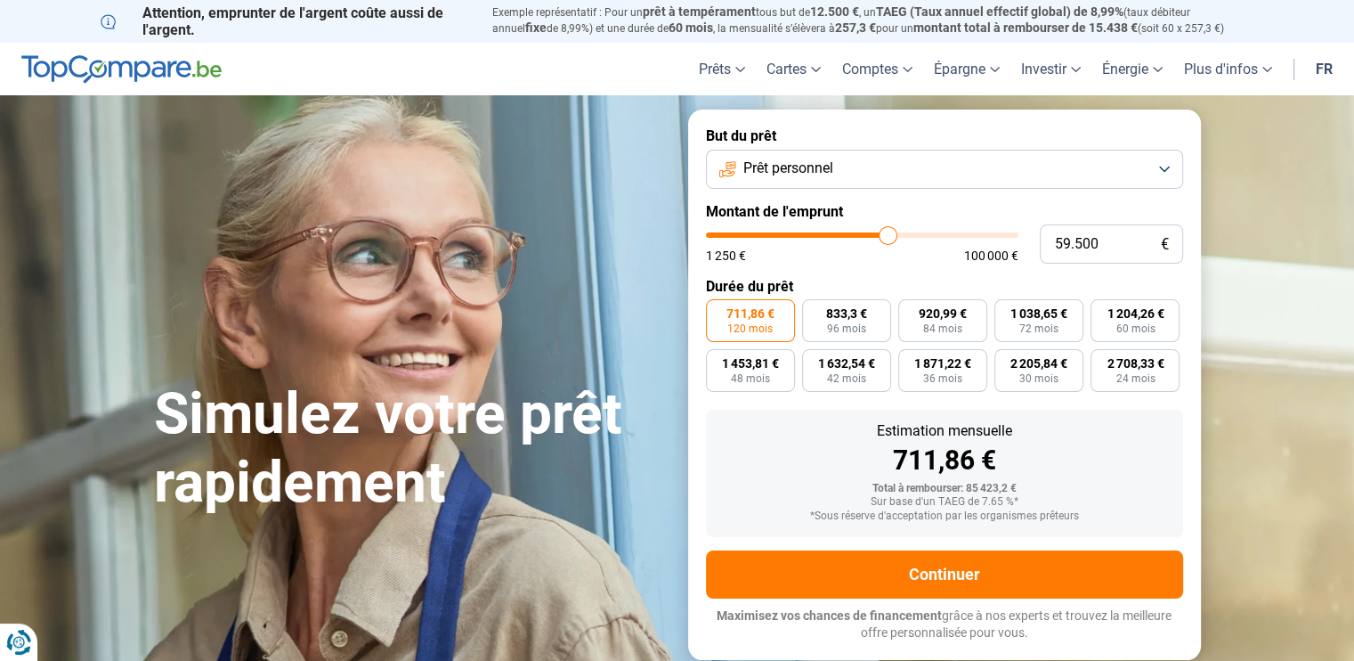
type input "59250"
type input "59.000"
type input "59000"
type input "58.750"
type input "58750"
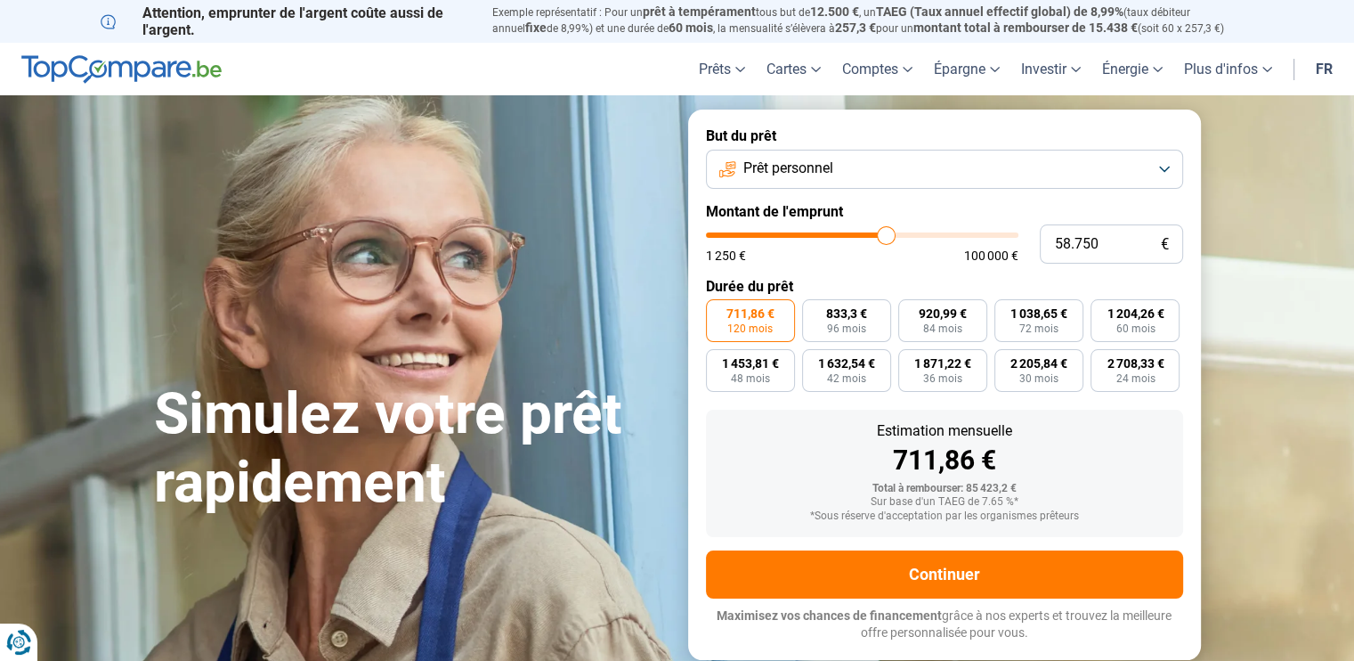
type input "58.500"
type input "58500"
type input "58.250"
type input "58250"
type input "58.000"
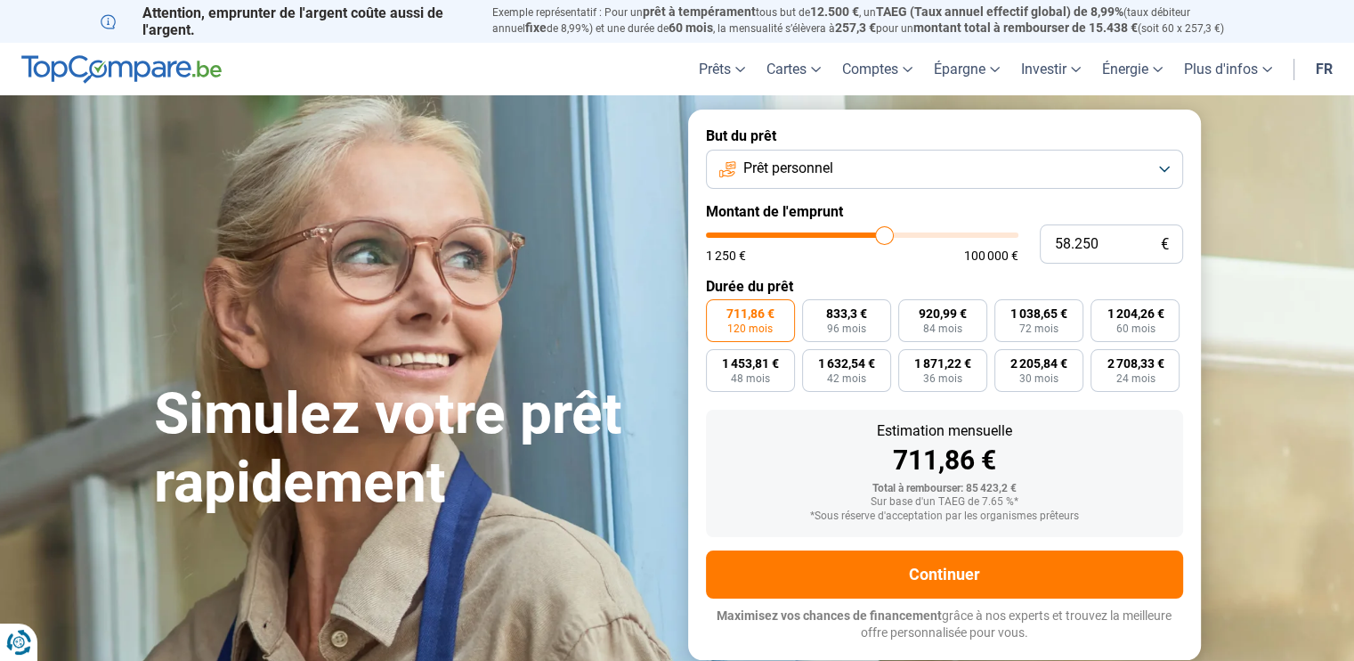
type input "58000"
type input "57.750"
type input "57750"
type input "57.500"
type input "57500"
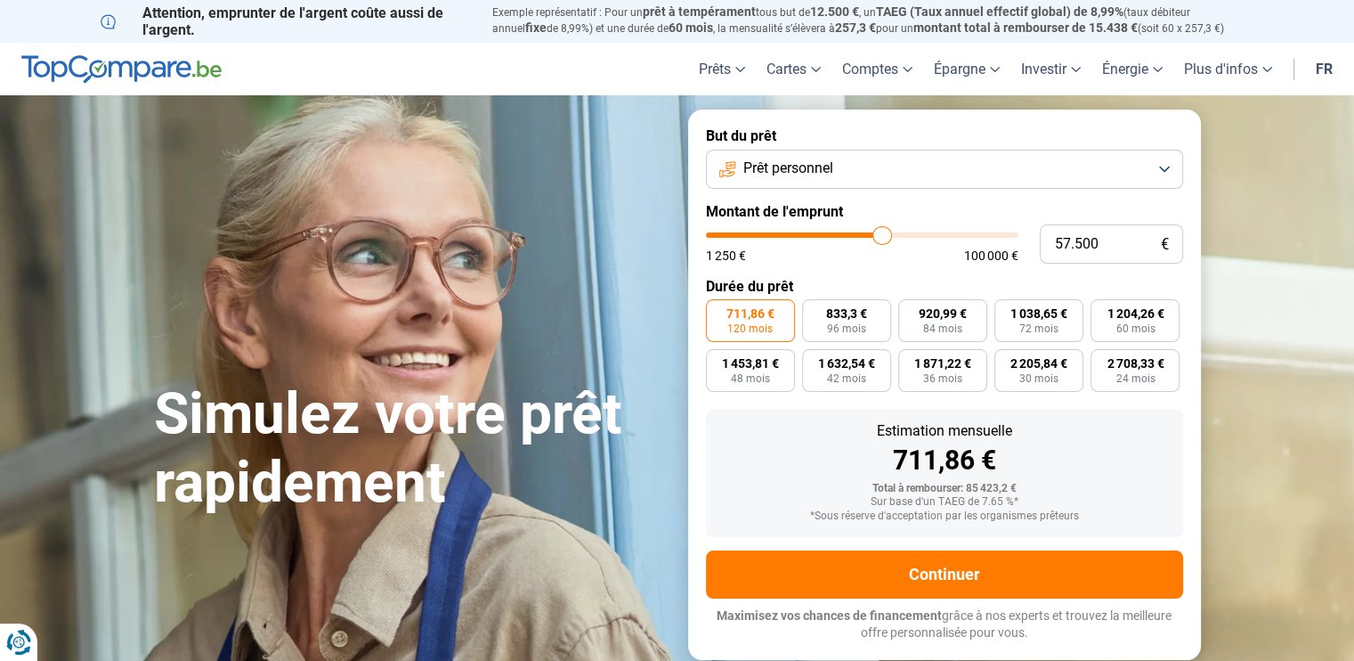
type input "57.750"
type input "57750"
type input "58.000"
type input "58000"
type input "58.250"
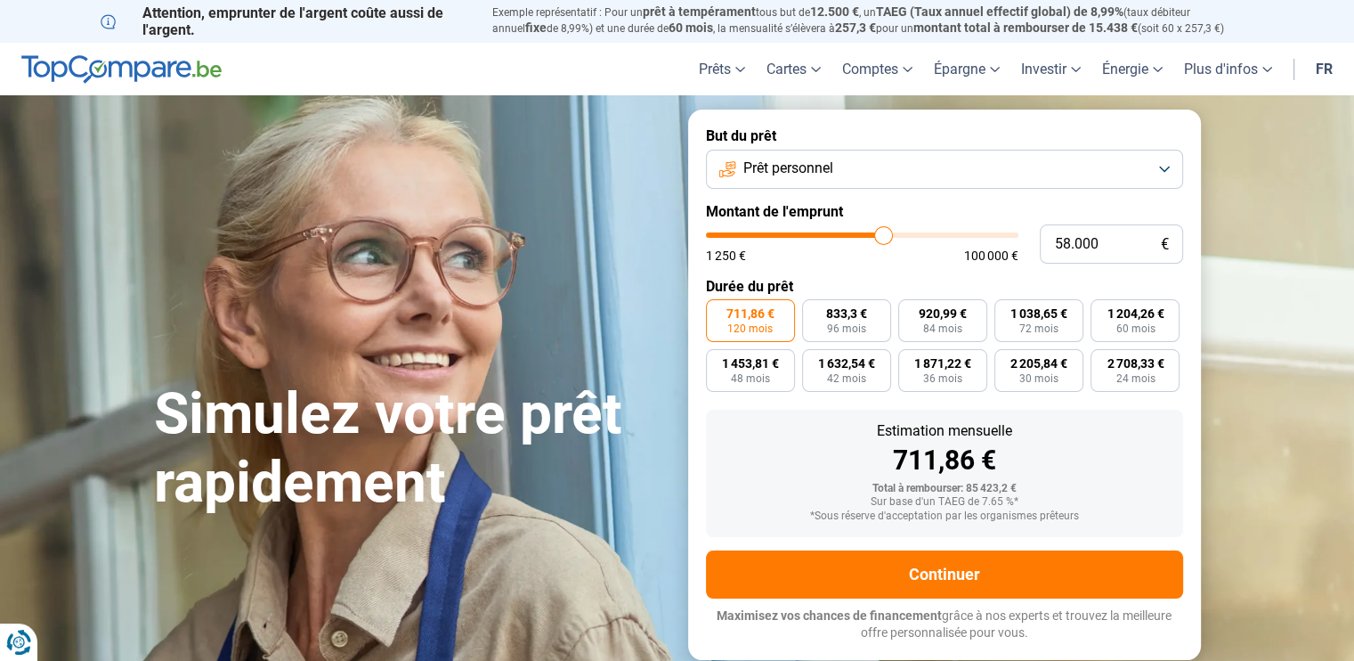
type input "58250"
type input "58.500"
type input "58500"
type input "58.750"
type input "58750"
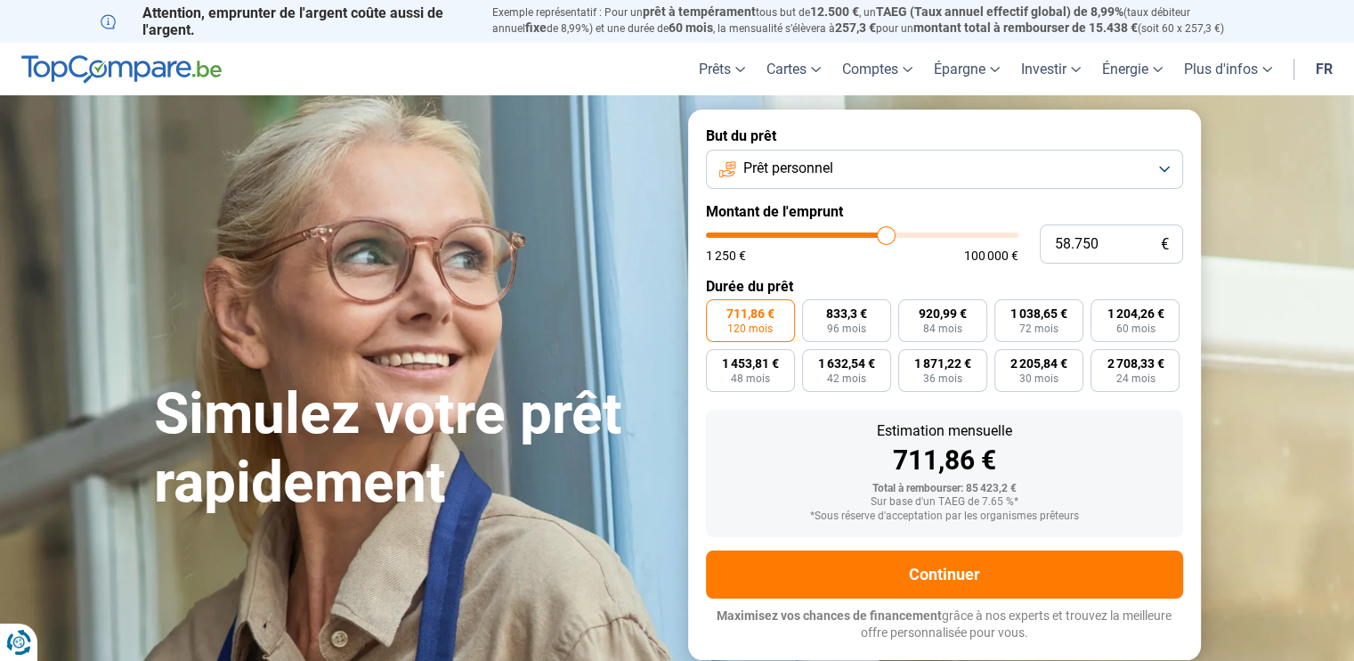
type input "59.000"
type input "59000"
click at [889, 236] on input "range" at bounding box center [862, 234] width 313 height 5
